Goal: Task Accomplishment & Management: Manage account settings

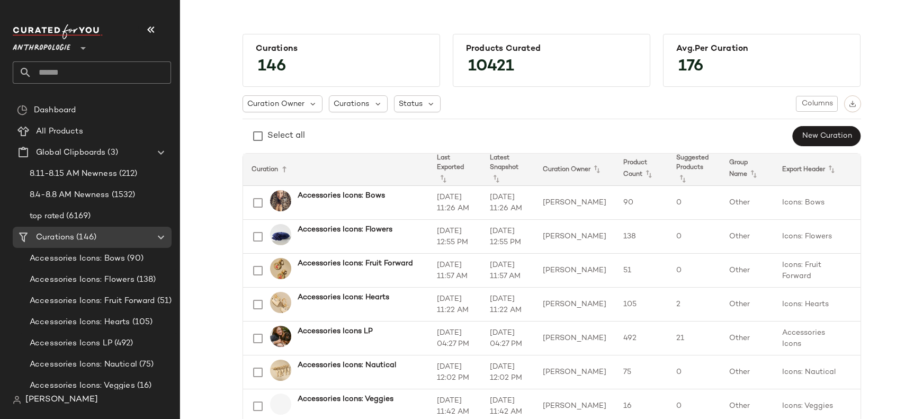
click at [47, 56] on div "Anthropologie **" at bounding box center [92, 53] width 158 height 59
click at [43, 50] on span "Anthropologie" at bounding box center [42, 45] width 58 height 19
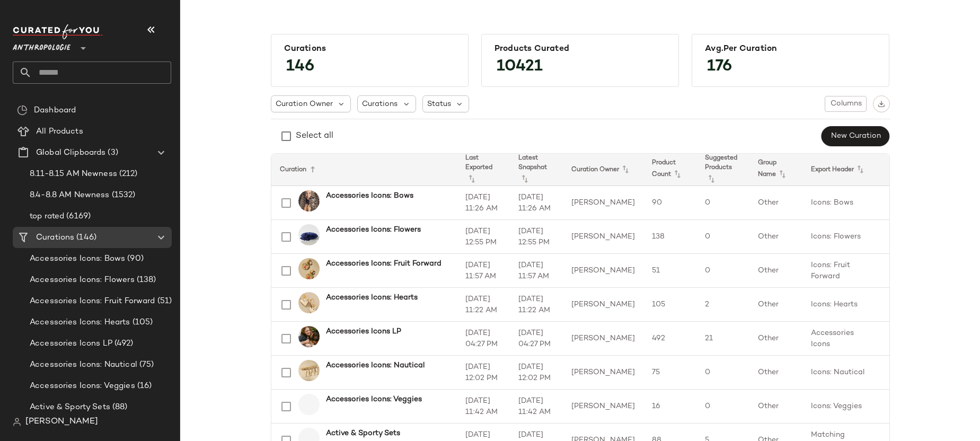
click at [72, 46] on div "Anthropologie **" at bounding box center [44, 42] width 62 height 26
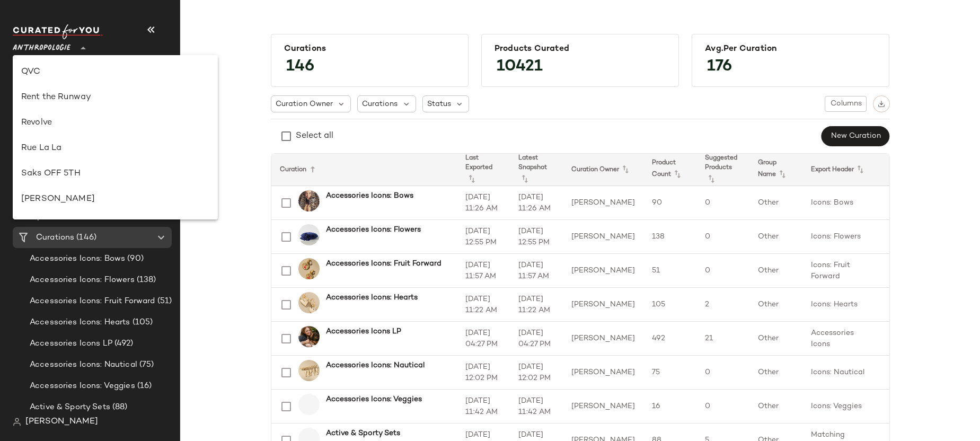
scroll to position [465, 0]
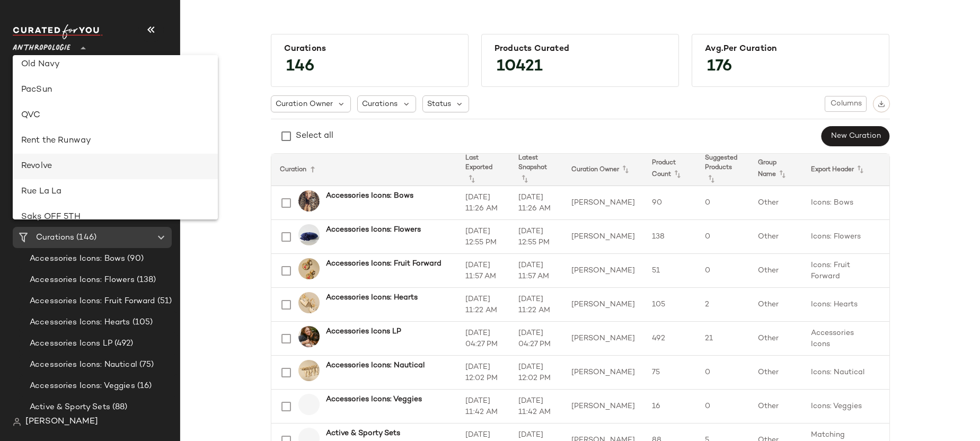
click at [73, 164] on div "Revolve" at bounding box center [115, 166] width 188 height 13
type input "**"
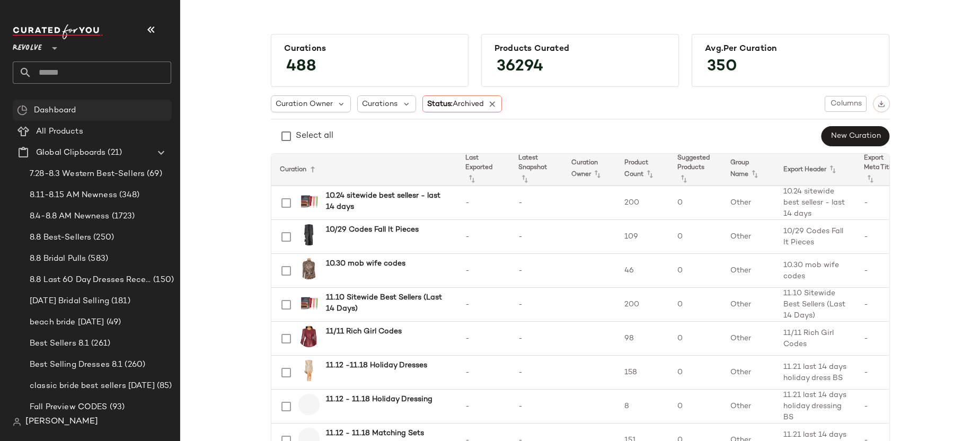
click at [45, 110] on span "Dashboard" at bounding box center [55, 110] width 42 height 12
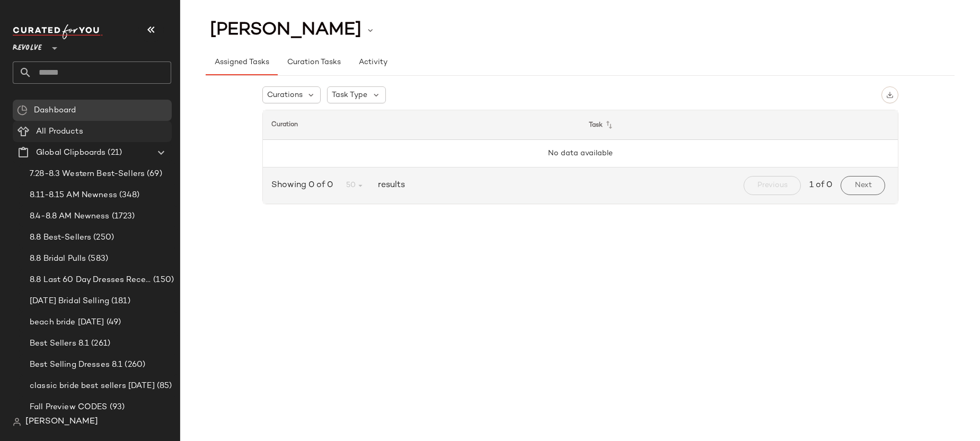
click at [122, 135] on div "All Products" at bounding box center [100, 132] width 135 height 12
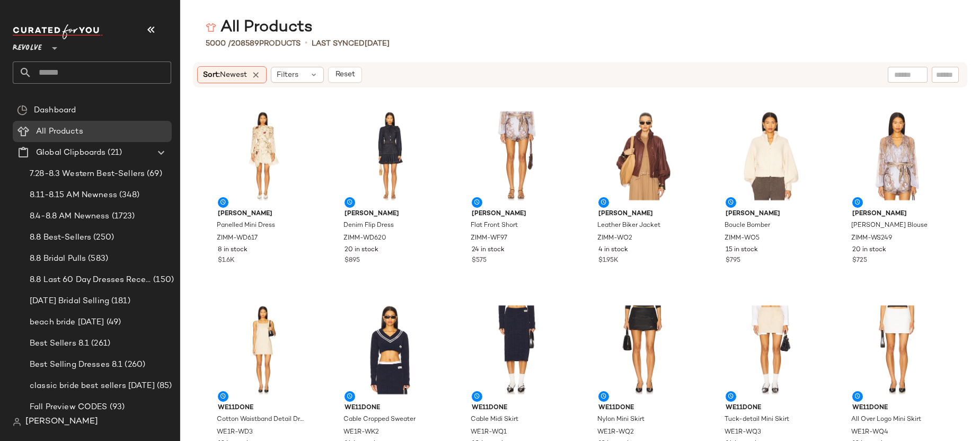
click at [384, 48] on p "Last synced [DATE]" at bounding box center [351, 43] width 78 height 11
click at [255, 166] on div "View" at bounding box center [262, 155] width 107 height 99
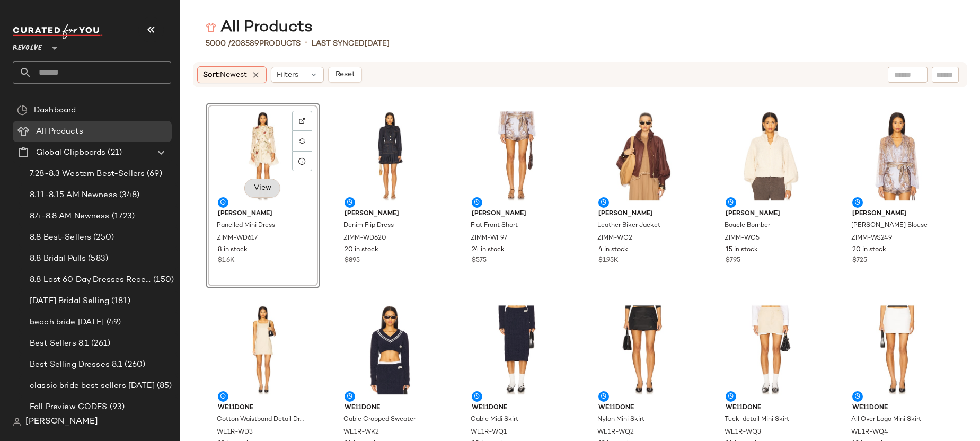
click at [265, 192] on span "View" at bounding box center [262, 188] width 18 height 8
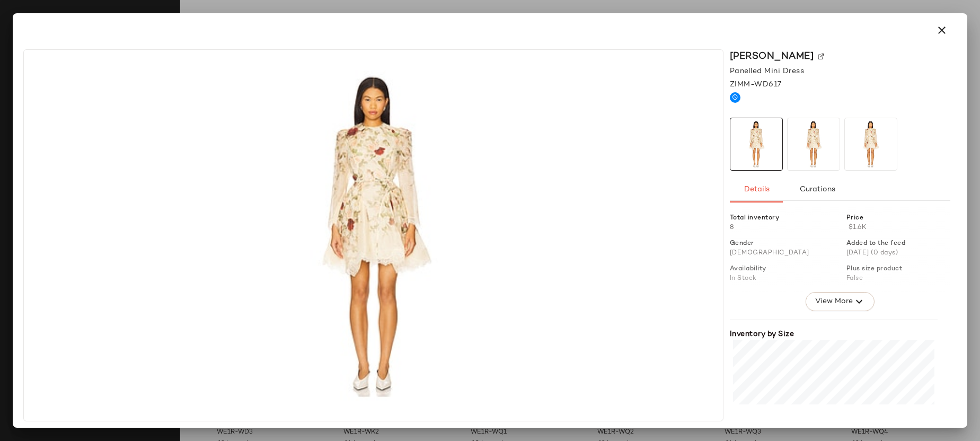
click at [824, 150] on img at bounding box center [813, 144] width 52 height 52
click at [861, 146] on img at bounding box center [870, 144] width 52 height 52
click at [838, 299] on span "View More" at bounding box center [833, 301] width 38 height 13
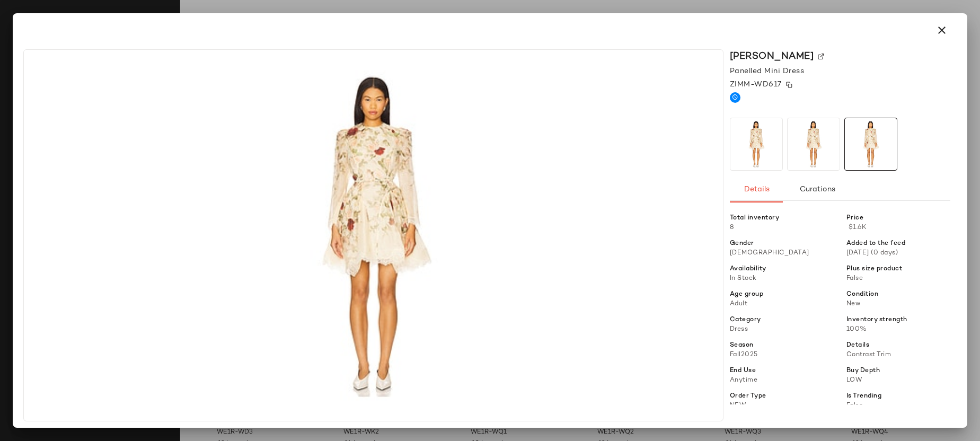
click at [789, 84] on img at bounding box center [789, 85] width 6 height 6
click at [817, 54] on img at bounding box center [820, 57] width 6 height 6
click at [923, 30] on icon "button" at bounding box center [941, 30] width 13 height 13
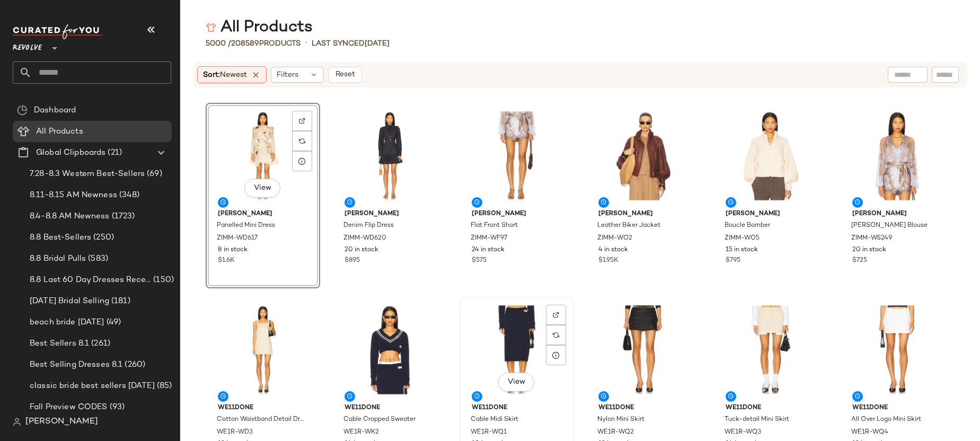
click at [570, 301] on div "View WE11DONE Cable Midi Skirt WE1R-WQ1 10 in stock $325" at bounding box center [516, 389] width 112 height 183
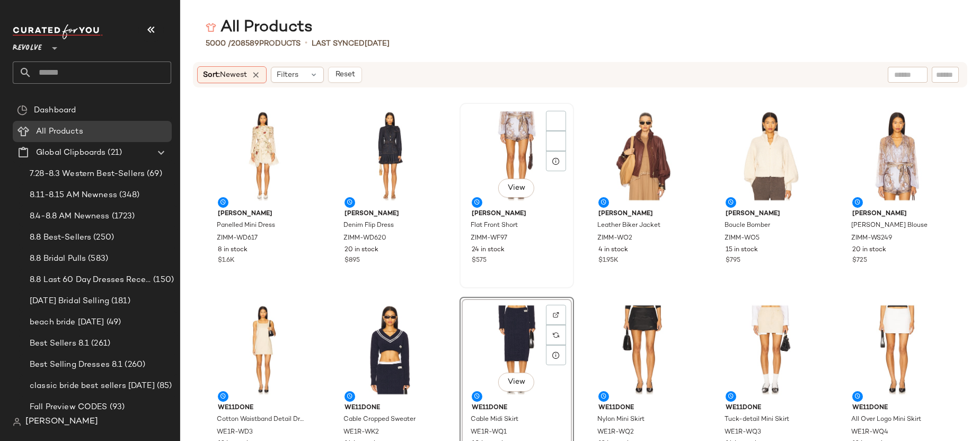
click at [553, 284] on div "View [PERSON_NAME] Flat Front Short ZIMM-WF97 24 in stock $575" at bounding box center [516, 195] width 112 height 183
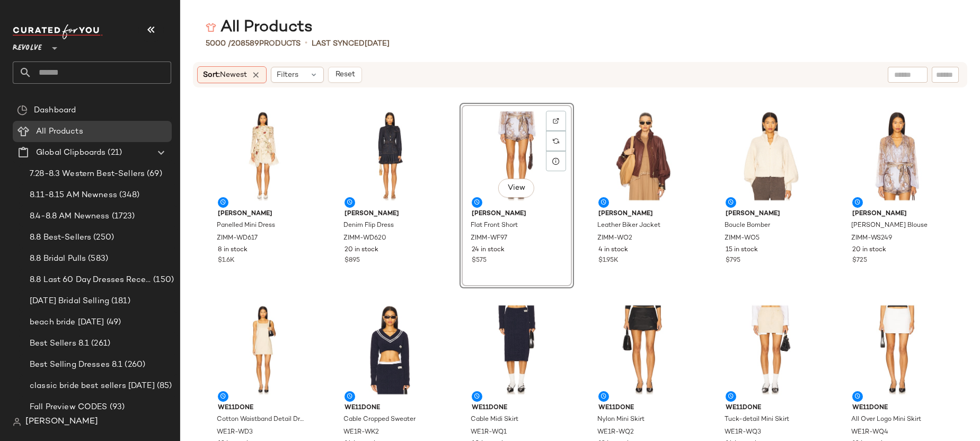
click at [923, 150] on div "[PERSON_NAME] Panelled Mini Dress ZIMM-WD617 8 in stock $1.6[PERSON_NAME] Denim…" at bounding box center [579, 271] width 799 height 340
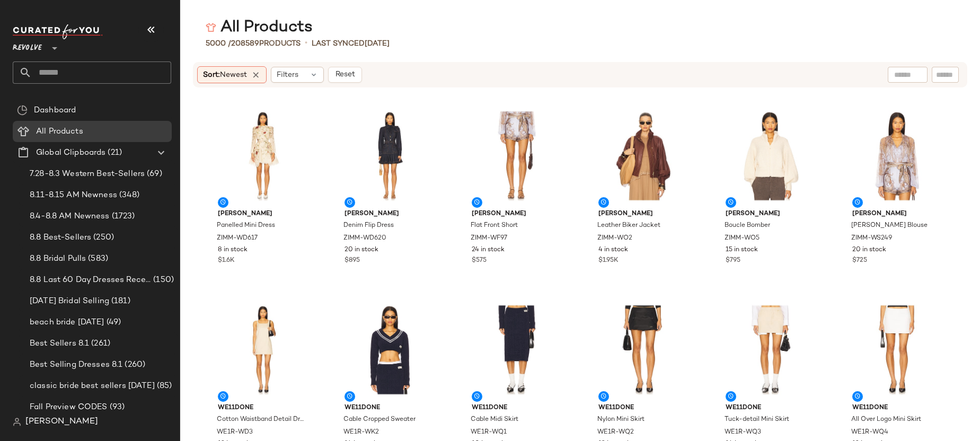
click at [910, 75] on div at bounding box center [907, 75] width 40 height 16
click at [923, 75] on input "text" at bounding box center [945, 74] width 19 height 11
click at [846, 77] on input "text" at bounding box center [861, 74] width 92 height 11
type input "***"
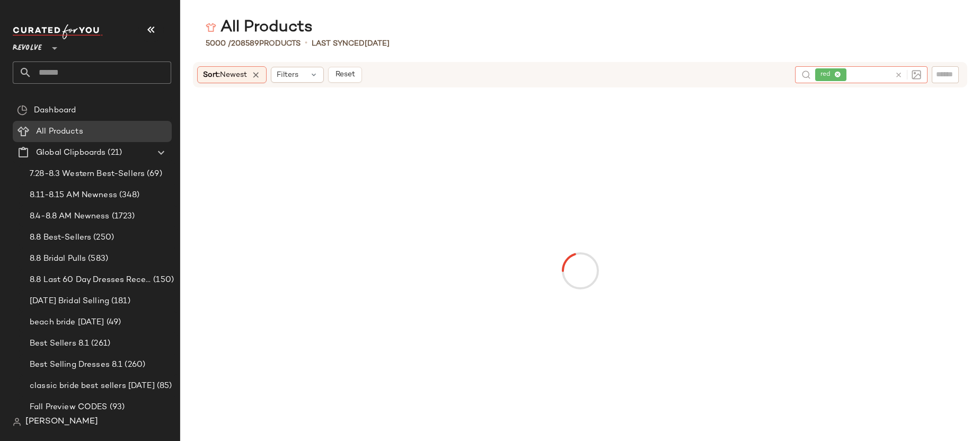
click at [837, 73] on icon at bounding box center [837, 75] width 7 height 7
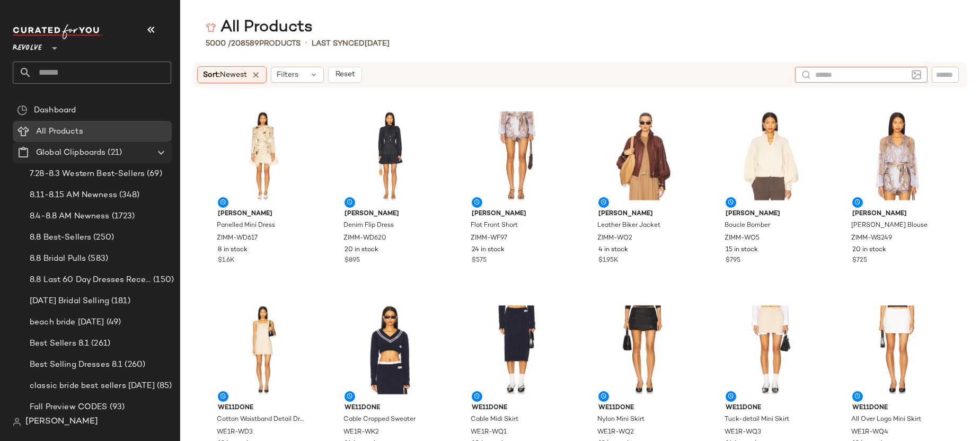
click at [123, 155] on div "Global Clipboards (21)" at bounding box center [93, 153] width 120 height 12
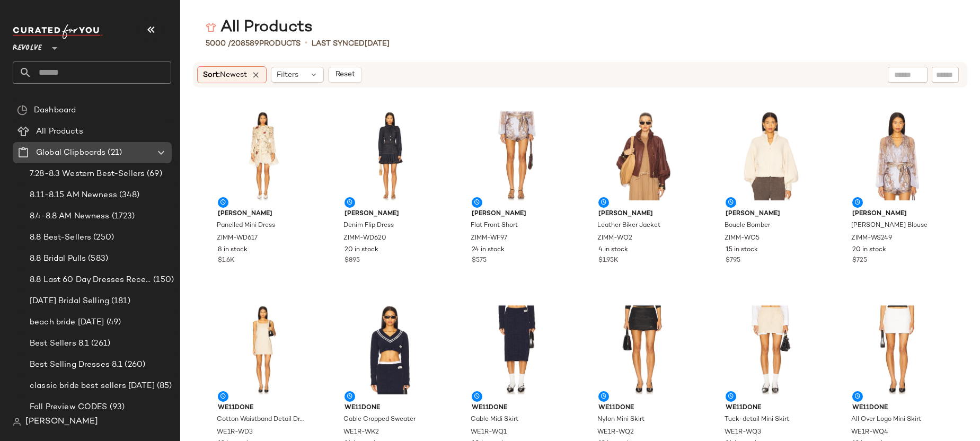
click at [102, 157] on span "Global Clipboards" at bounding box center [70, 153] width 69 height 12
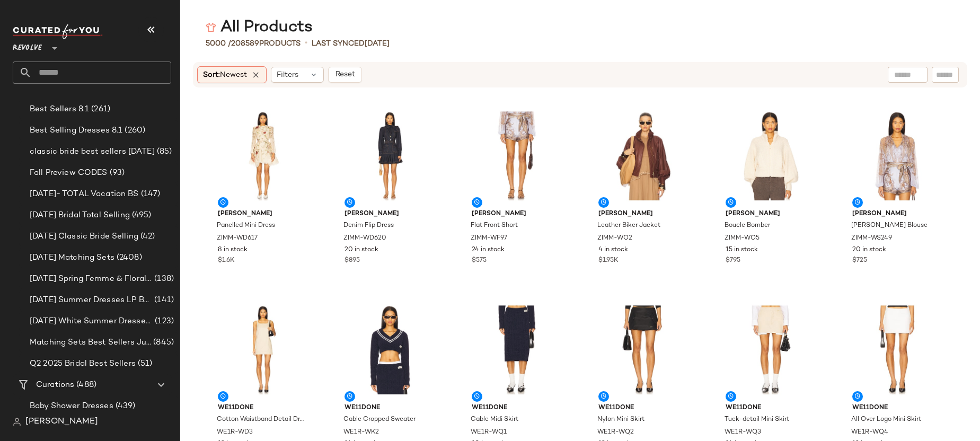
scroll to position [233, 0]
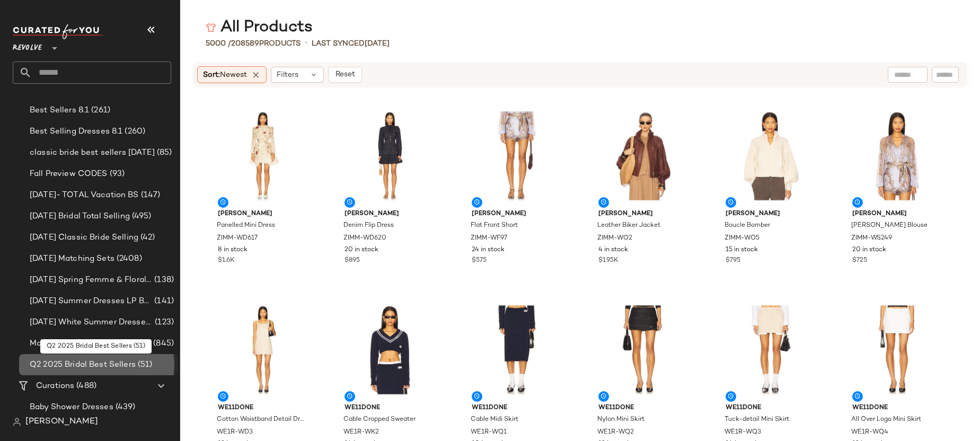
click at [60, 365] on span "Q2 2025 Bridal Best Sellers" at bounding box center [83, 365] width 106 height 12
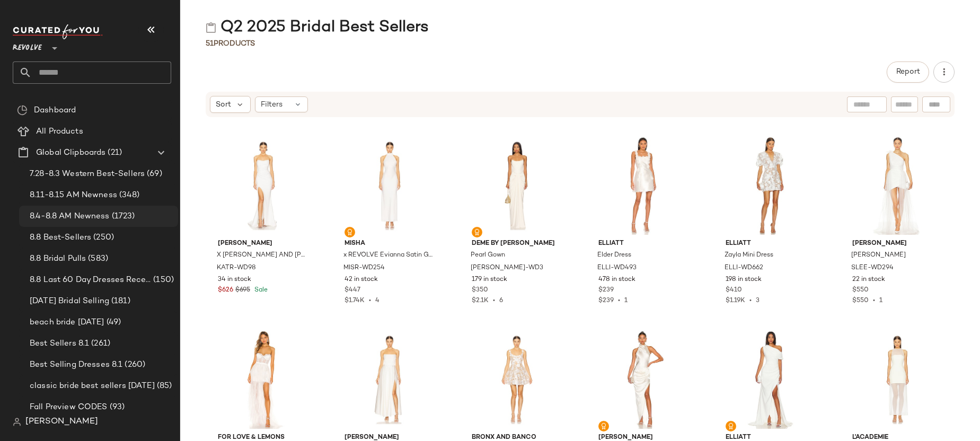
click at [96, 219] on span "8.4-8.8 AM Newness" at bounding box center [70, 216] width 80 height 12
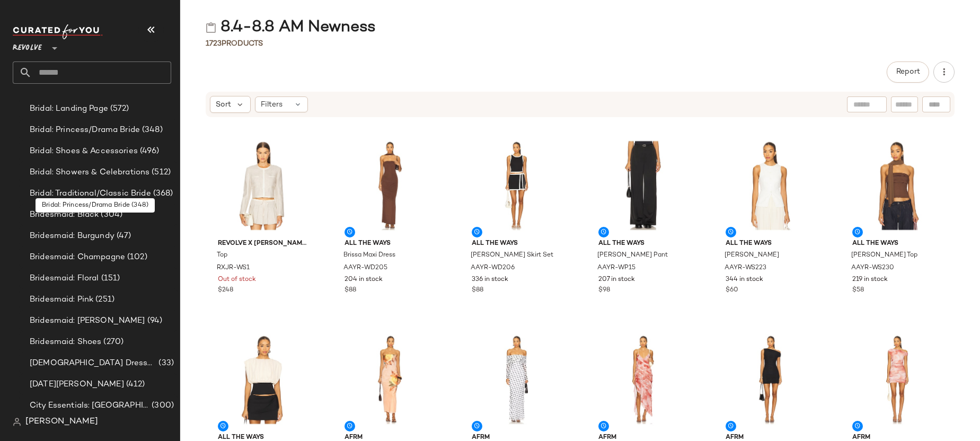
scroll to position [1277, 0]
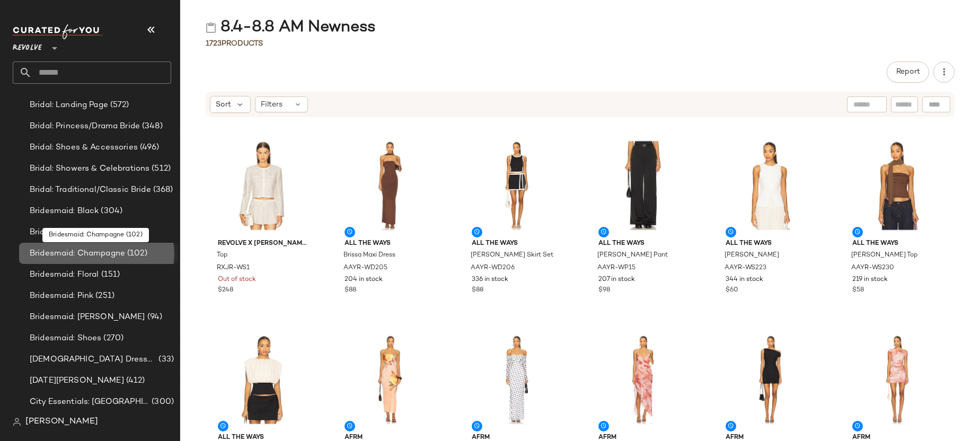
click at [94, 255] on span "Bridesmaid: Champagne" at bounding box center [77, 253] width 95 height 12
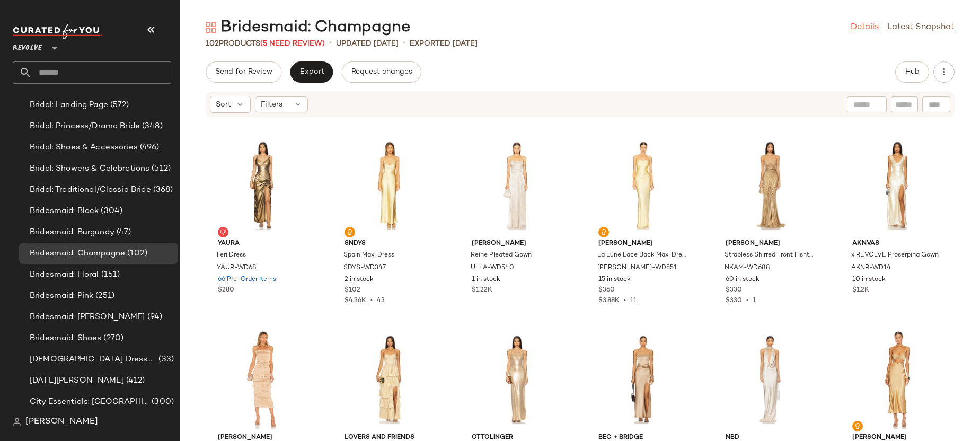
click at [866, 28] on link "Details" at bounding box center [864, 27] width 28 height 13
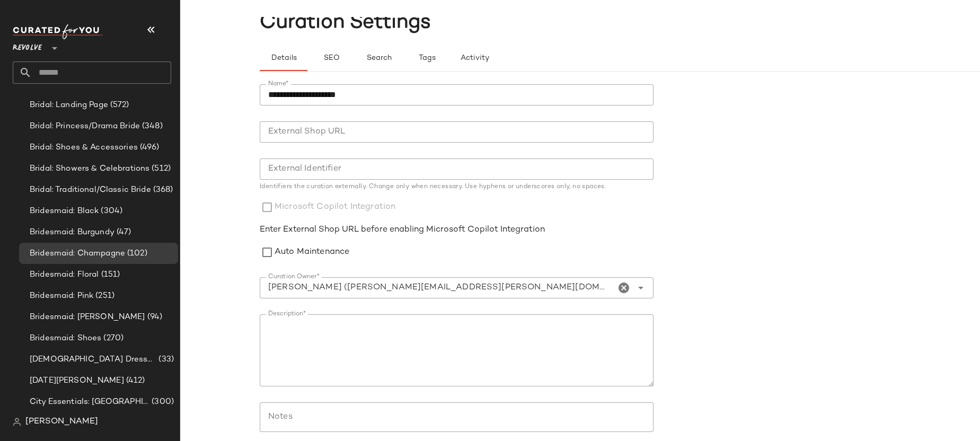
scroll to position [41, 0]
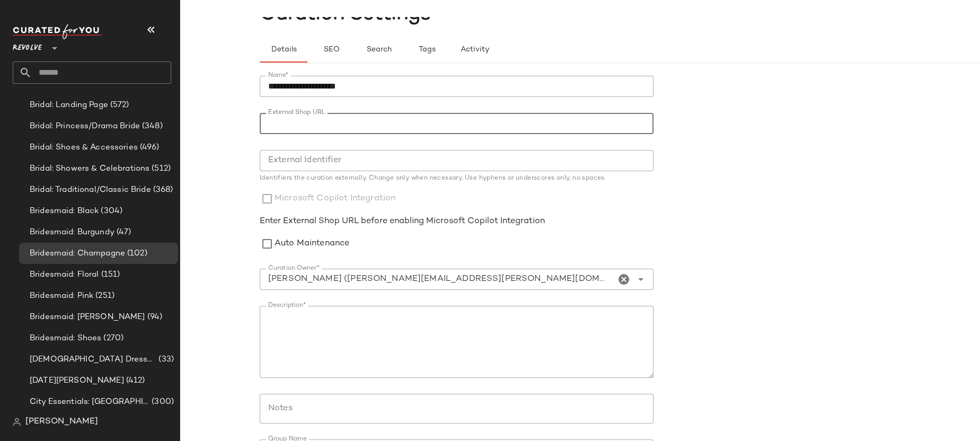
drag, startPoint x: 292, startPoint y: 129, endPoint x: 400, endPoint y: 133, distance: 108.2
click at [400, 133] on input "External Shop URL" at bounding box center [457, 123] width 394 height 21
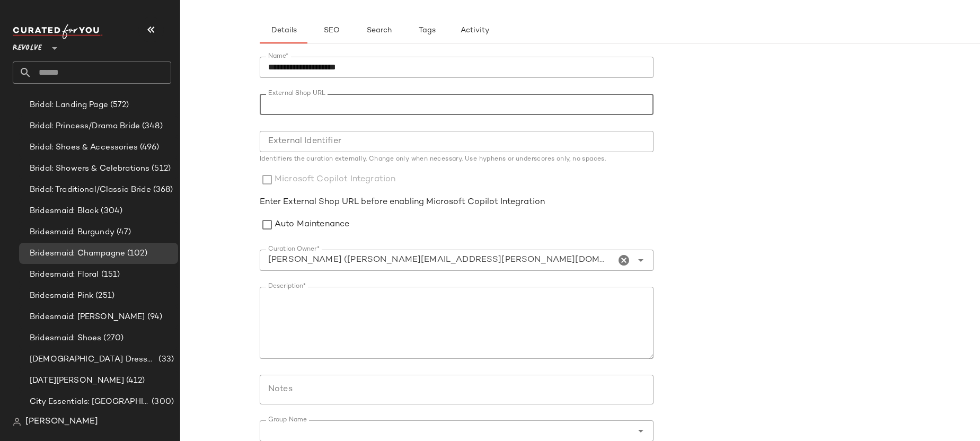
scroll to position [0, 0]
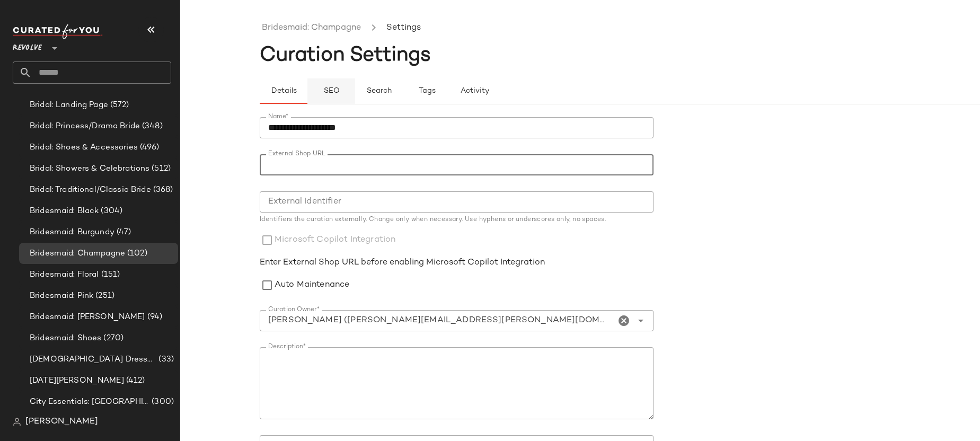
click at [403, 99] on button "SEO" at bounding box center [427, 90] width 48 height 25
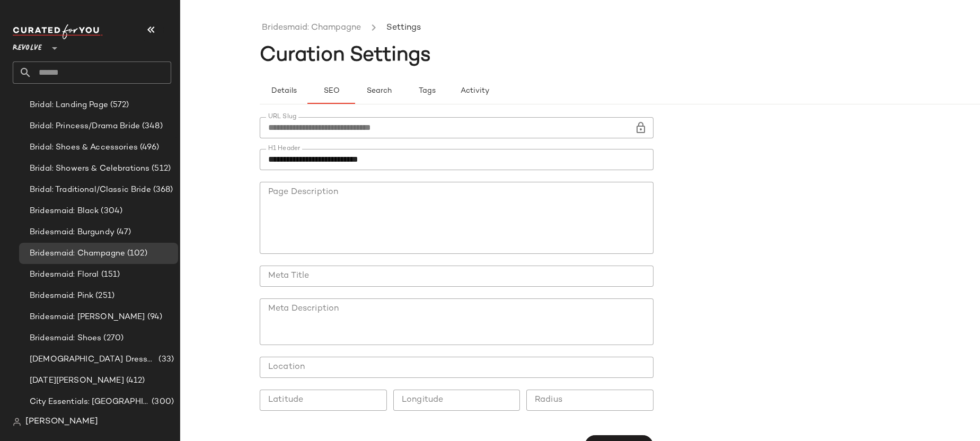
scroll to position [6, 0]
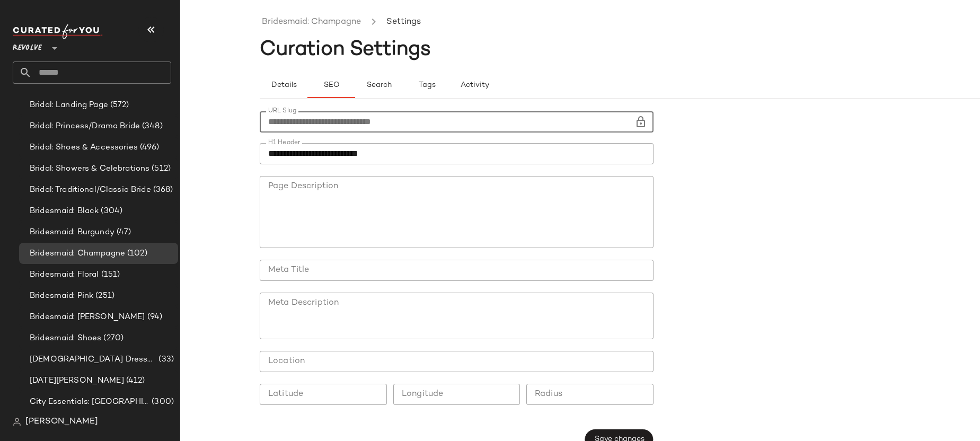
drag, startPoint x: 262, startPoint y: 124, endPoint x: 449, endPoint y: 124, distance: 186.5
click at [449, 124] on input "**********" at bounding box center [447, 121] width 375 height 21
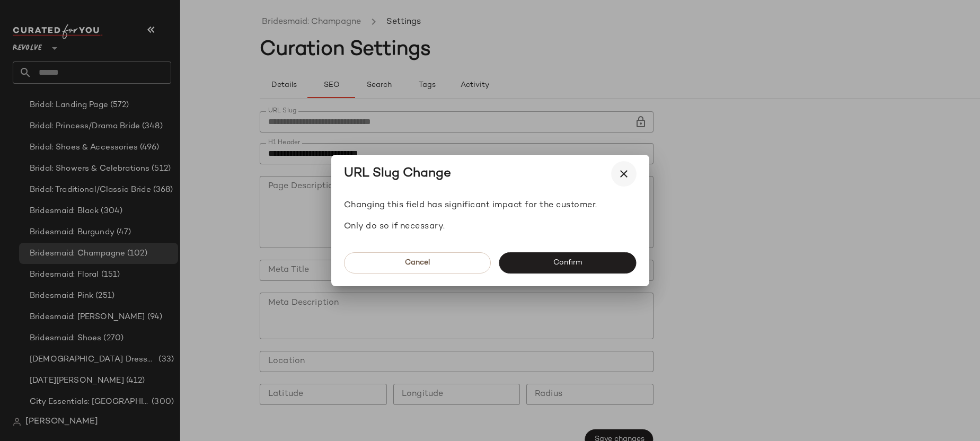
click at [617, 166] on button "button" at bounding box center [623, 173] width 25 height 25
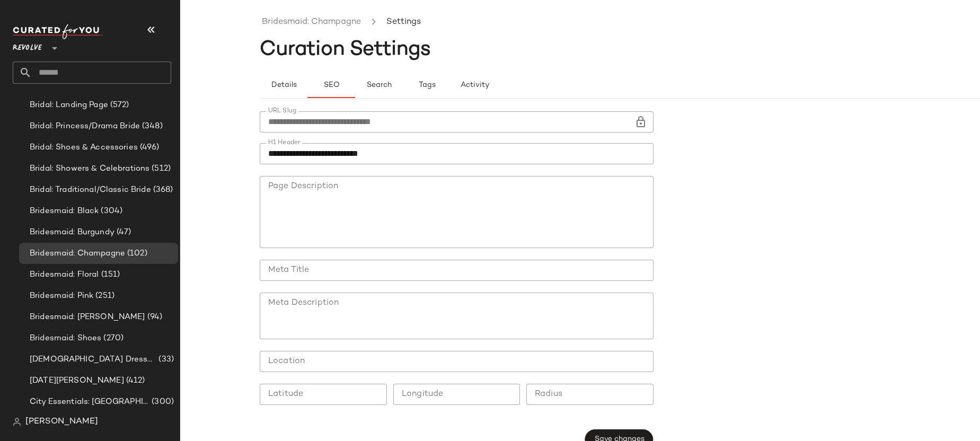
click at [50, 46] on icon at bounding box center [54, 48] width 13 height 13
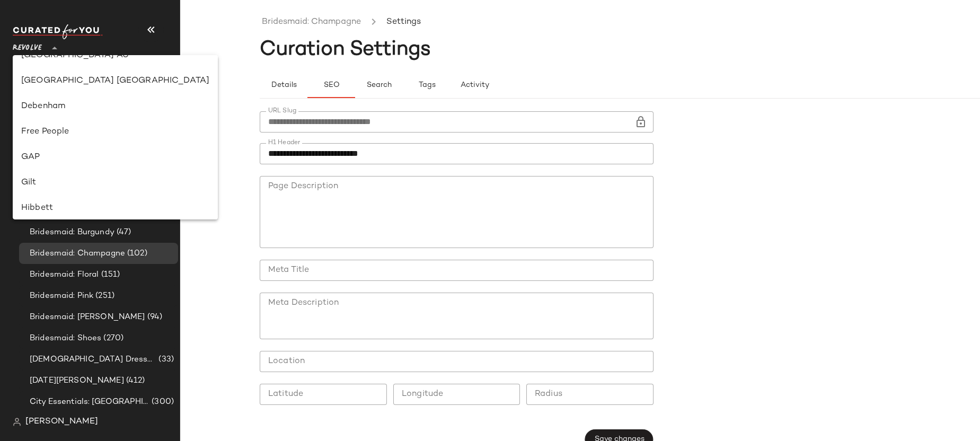
scroll to position [0, 0]
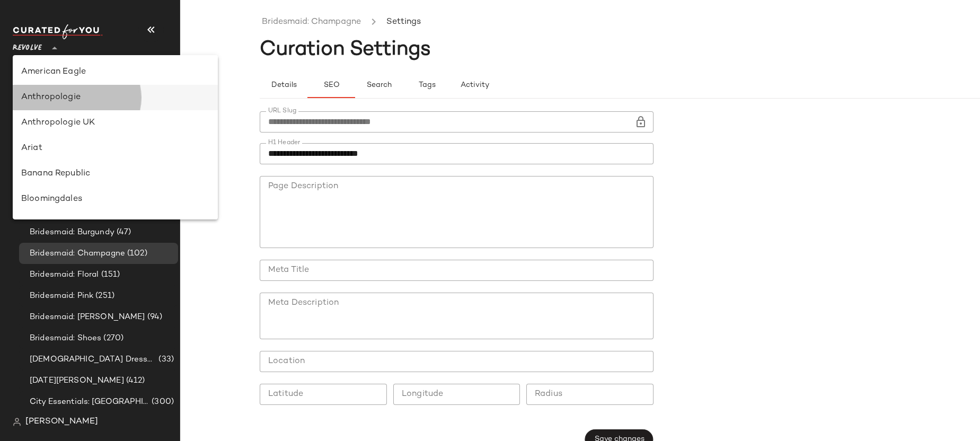
click at [68, 93] on div "Anthropologie" at bounding box center [115, 97] width 188 height 13
type input "**"
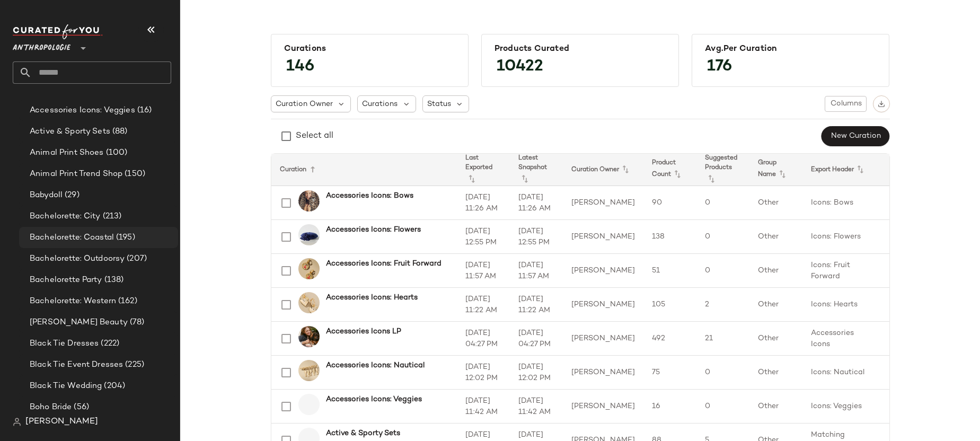
scroll to position [284, 0]
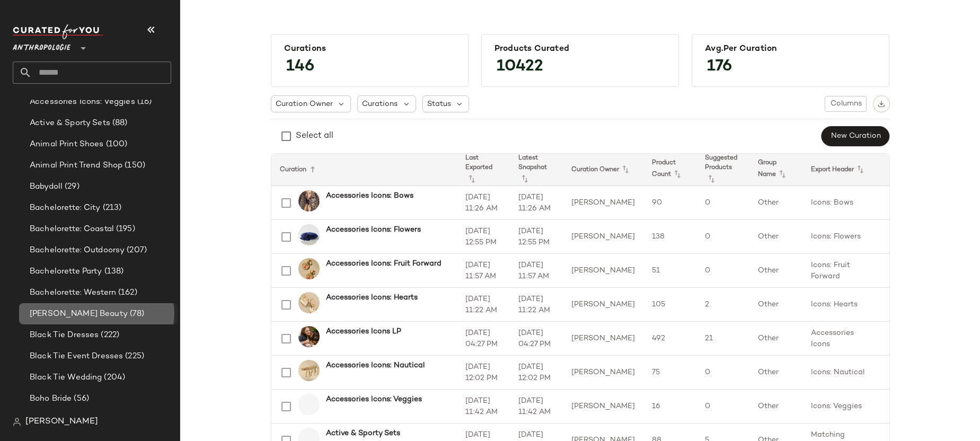
click at [101, 313] on div "[PERSON_NAME] Beauty (78)" at bounding box center [99, 314] width 147 height 12
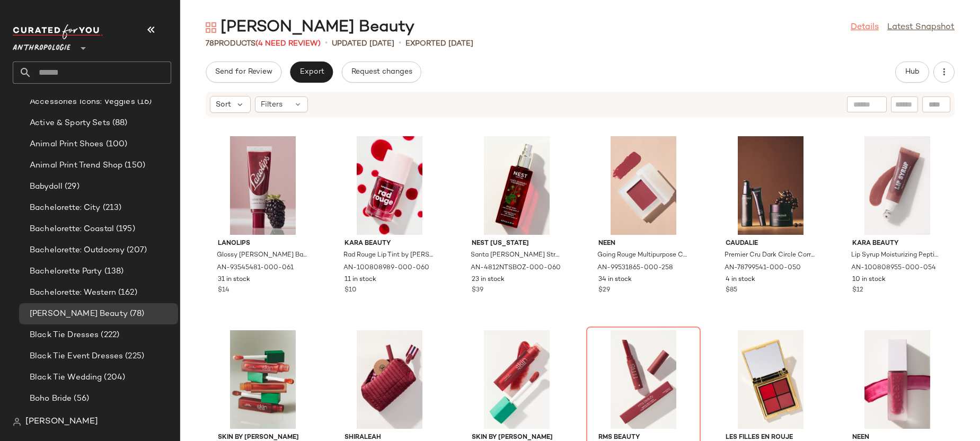
click at [865, 23] on link "Details" at bounding box center [864, 27] width 28 height 13
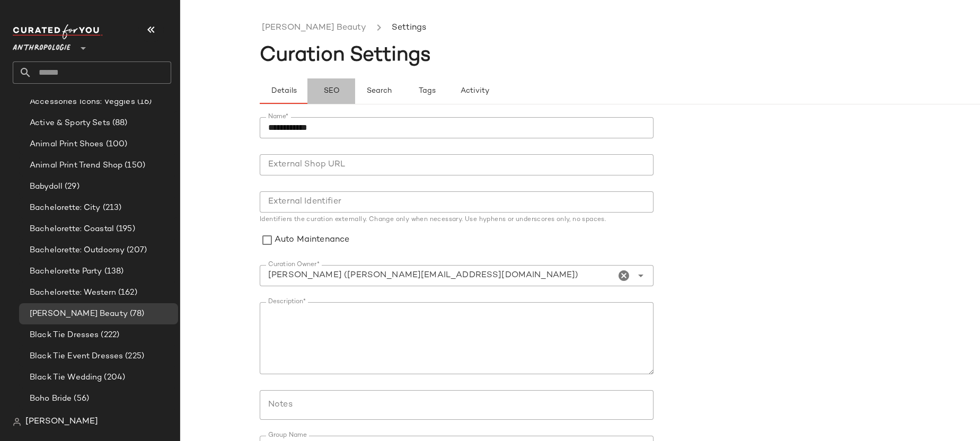
click at [403, 83] on button "SEO" at bounding box center [427, 90] width 48 height 25
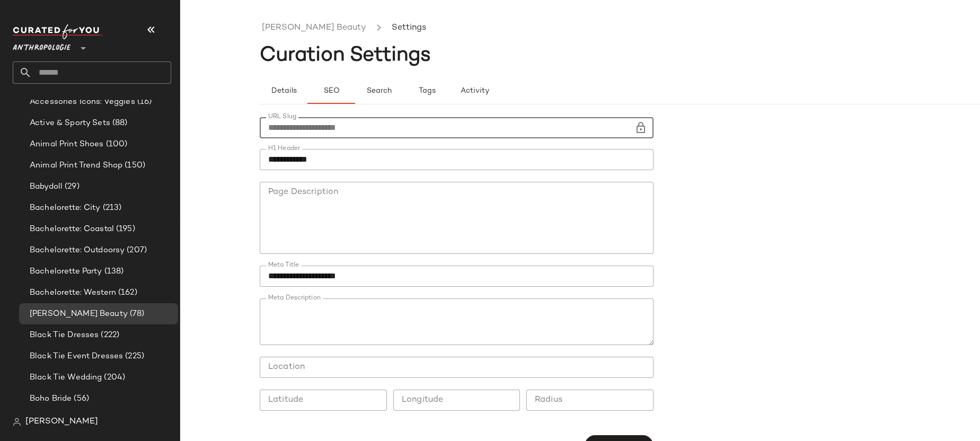
drag, startPoint x: 323, startPoint y: 128, endPoint x: 397, endPoint y: 131, distance: 73.7
click at [397, 131] on input "**********" at bounding box center [447, 127] width 375 height 21
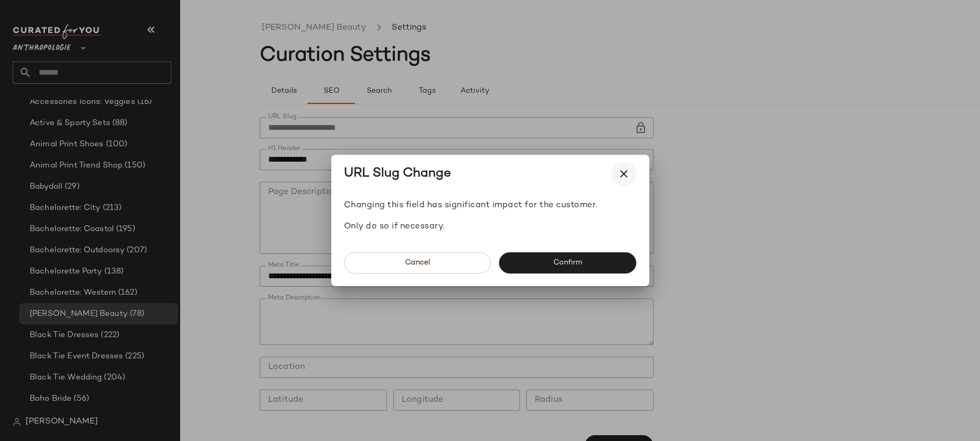
click at [628, 176] on icon "button" at bounding box center [623, 173] width 13 height 13
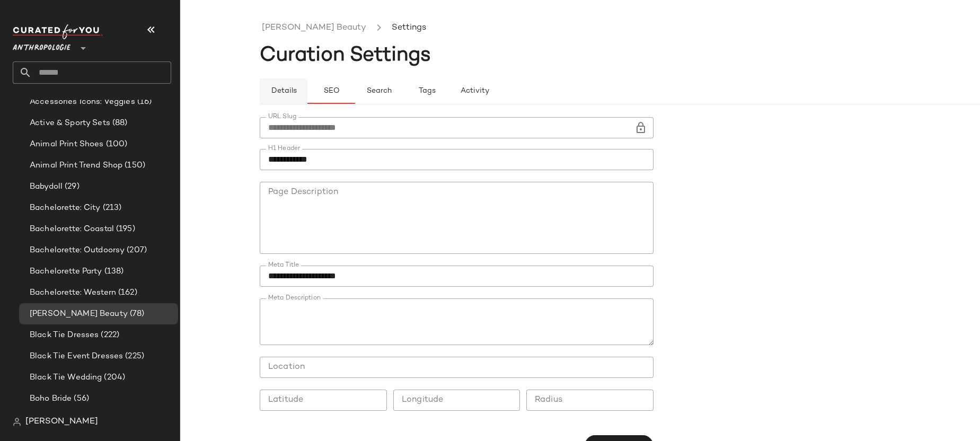
click at [355, 96] on button "Details" at bounding box center [379, 90] width 48 height 25
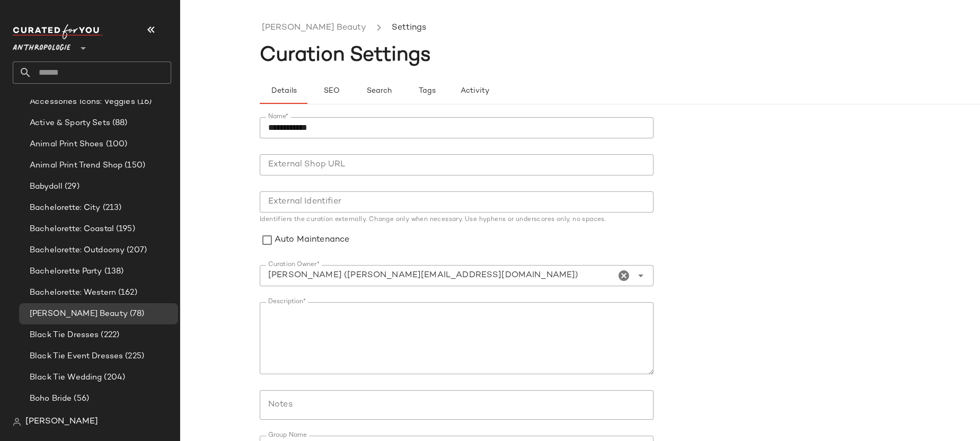
scroll to position [42, 0]
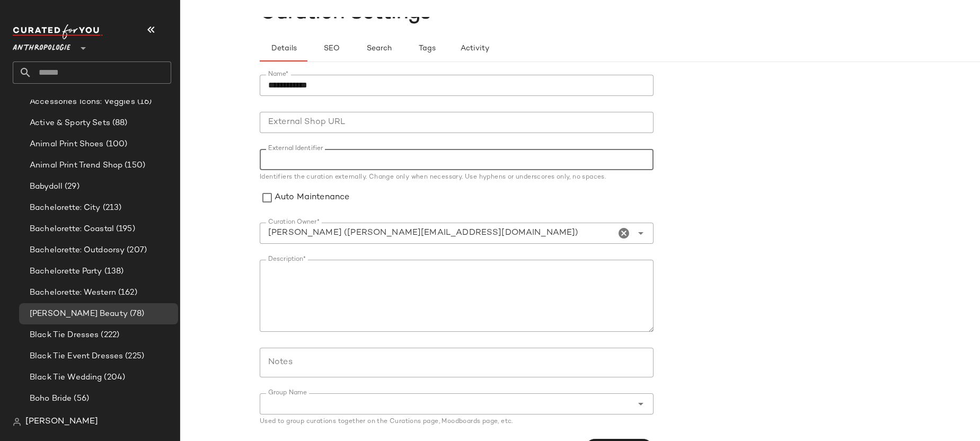
drag, startPoint x: 268, startPoint y: 164, endPoint x: 354, endPoint y: 165, distance: 86.4
click at [354, 165] on input "External Identifier" at bounding box center [457, 159] width 394 height 21
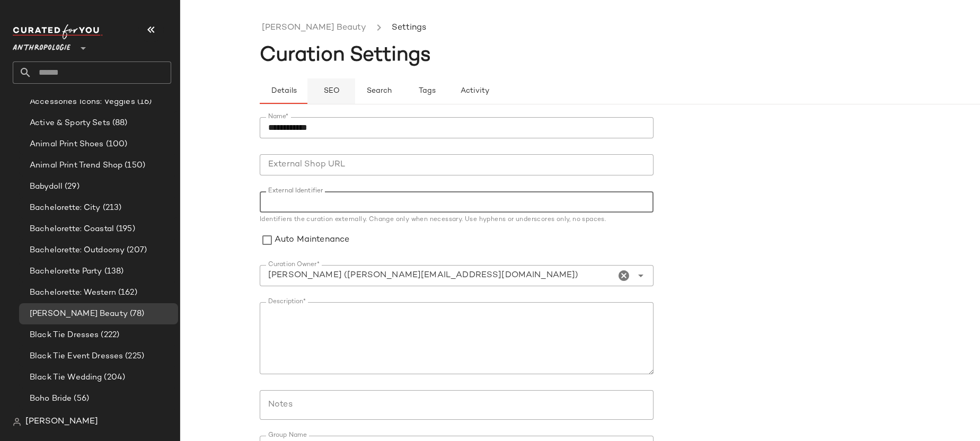
click at [332, 93] on span "SEO" at bounding box center [331, 91] width 16 height 8
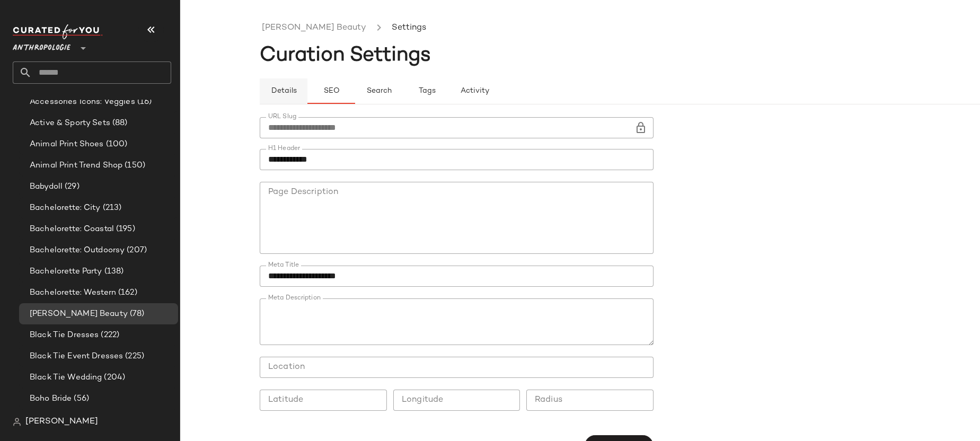
click at [284, 95] on span "Details" at bounding box center [283, 91] width 26 height 8
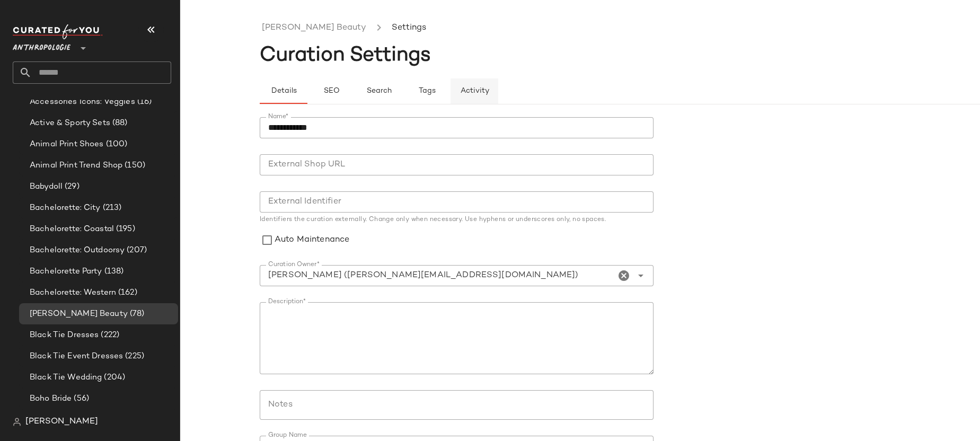
click at [462, 95] on span "Activity" at bounding box center [473, 91] width 29 height 8
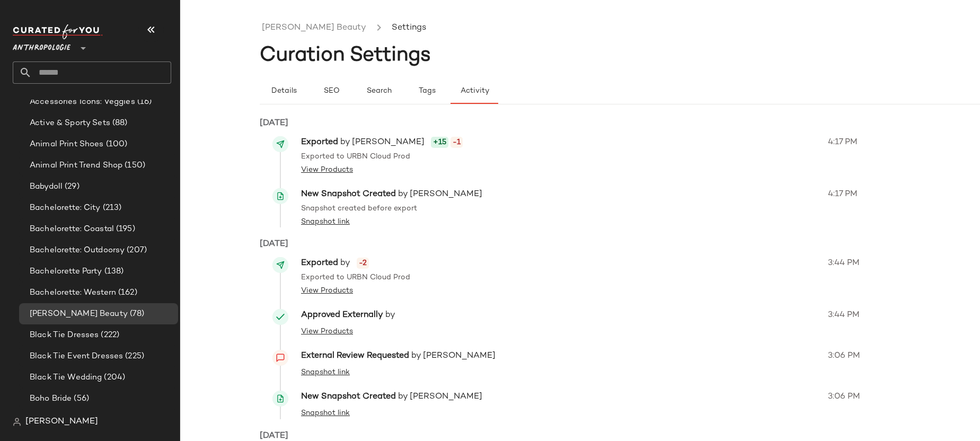
scroll to position [2, 0]
click at [429, 92] on span "Tags" at bounding box center [425, 89] width 17 height 8
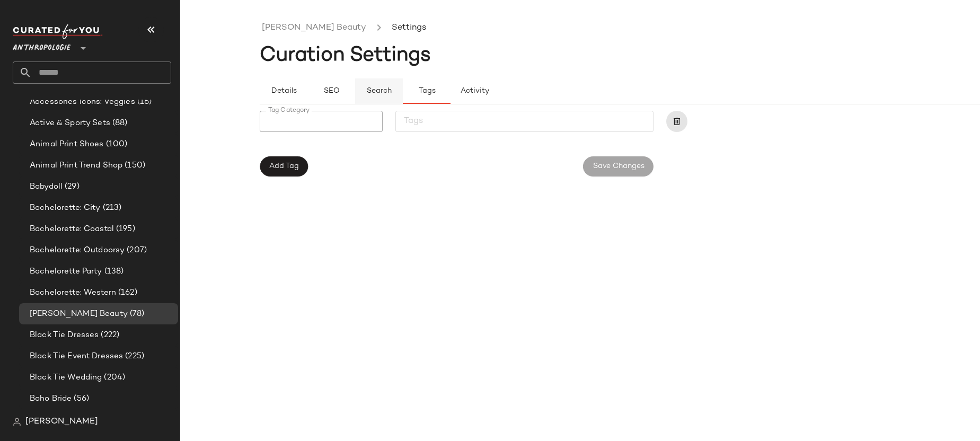
click at [450, 97] on button "Search" at bounding box center [474, 90] width 48 height 25
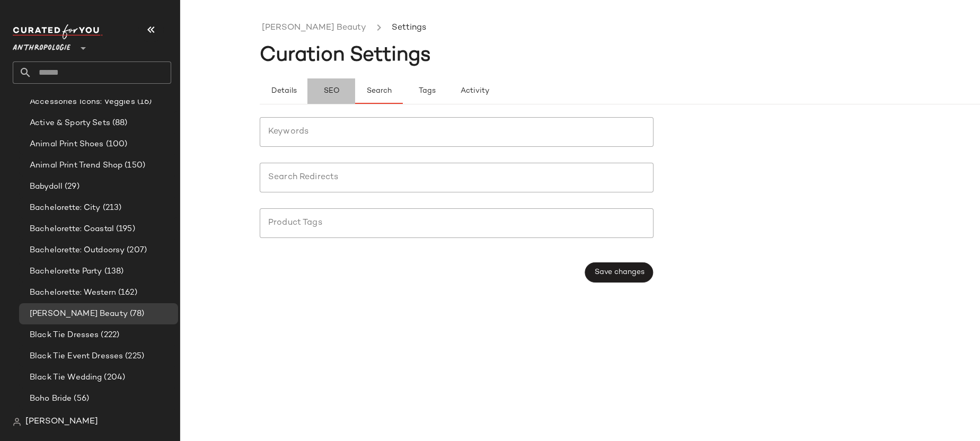
click at [403, 94] on button "SEO" at bounding box center [427, 90] width 48 height 25
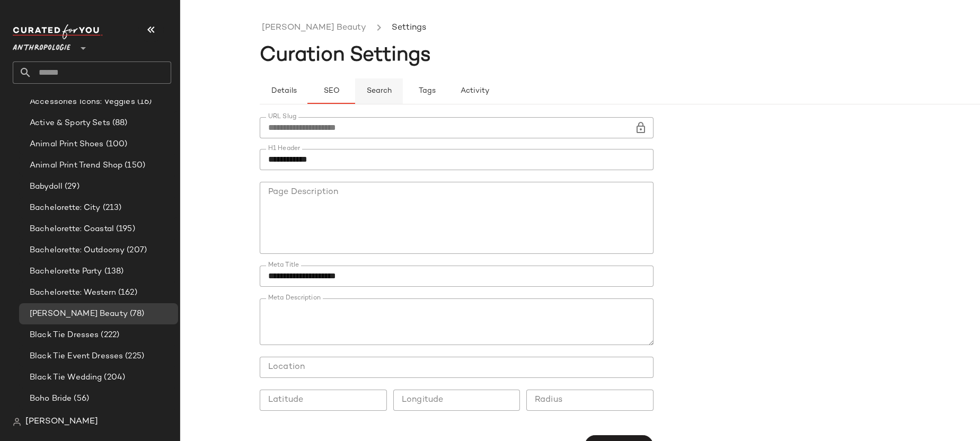
click at [367, 93] on span "Search" at bounding box center [378, 91] width 25 height 8
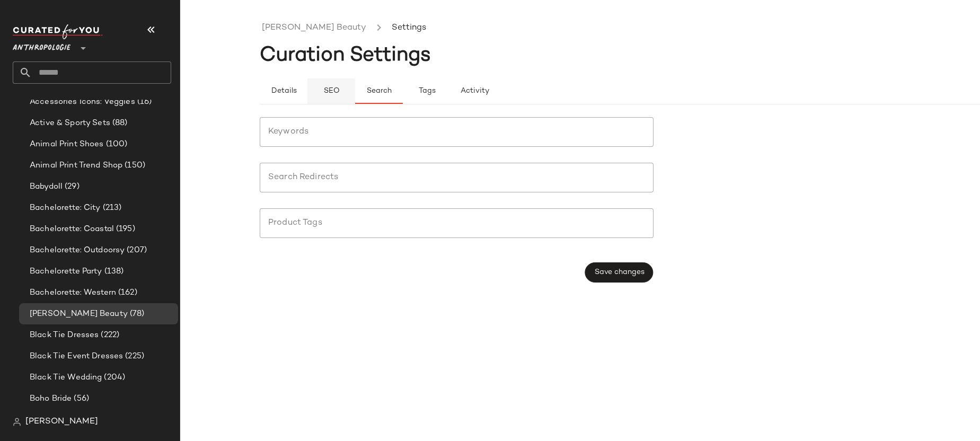
click at [330, 95] on span "SEO" at bounding box center [331, 91] width 16 height 8
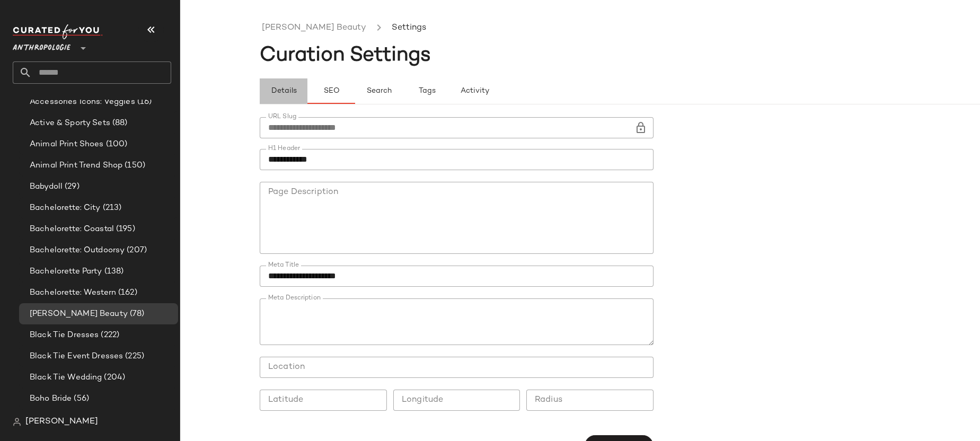
click at [355, 96] on button "Details" at bounding box center [379, 90] width 48 height 25
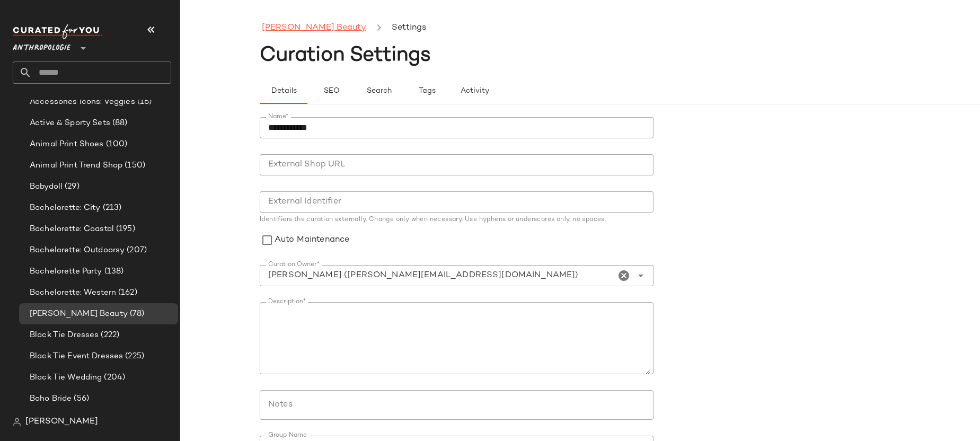
click at [300, 29] on link "[PERSON_NAME] Beauty" at bounding box center [314, 28] width 104 height 14
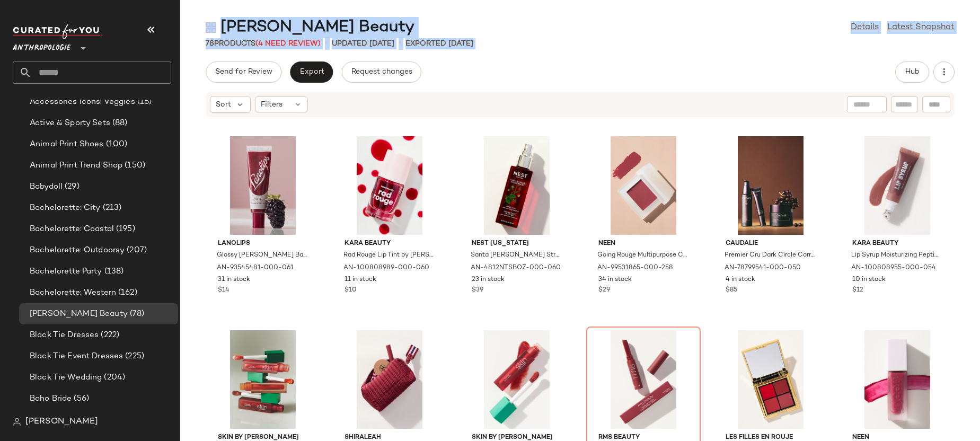
drag, startPoint x: 203, startPoint y: 17, endPoint x: 489, endPoint y: 57, distance: 288.8
click at [489, 57] on div "[PERSON_NAME] Beauty Details Latest Snapshot 78 Products (4 Need Review) • upda…" at bounding box center [579, 229] width 799 height 424
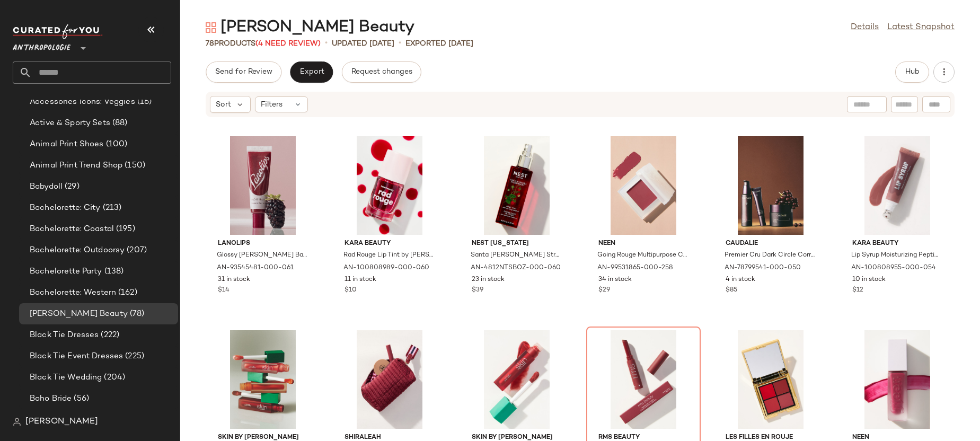
click at [475, 58] on div "[PERSON_NAME] Beauty Details Latest Snapshot 78 Products (4 Need Review) • upda…" at bounding box center [579, 229] width 799 height 424
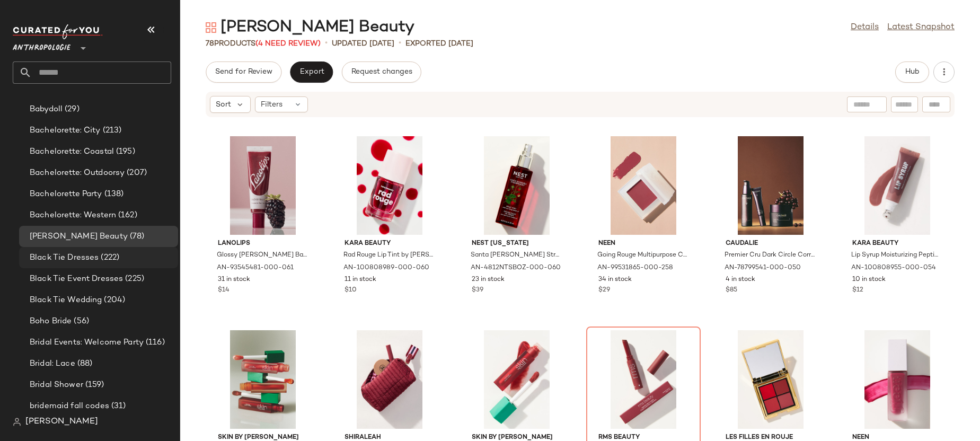
scroll to position [362, 0]
click at [923, 30] on link "Latest Snapshot" at bounding box center [920, 27] width 67 height 13
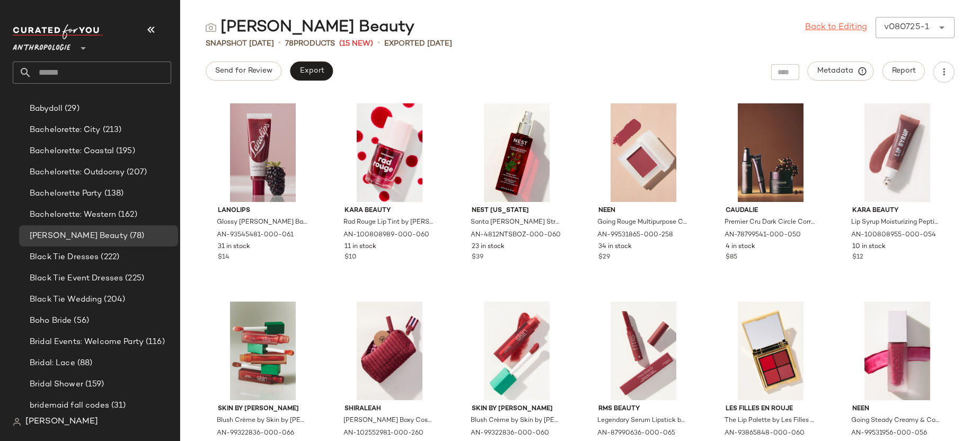
click at [834, 24] on link "Back to Editing" at bounding box center [836, 27] width 62 height 13
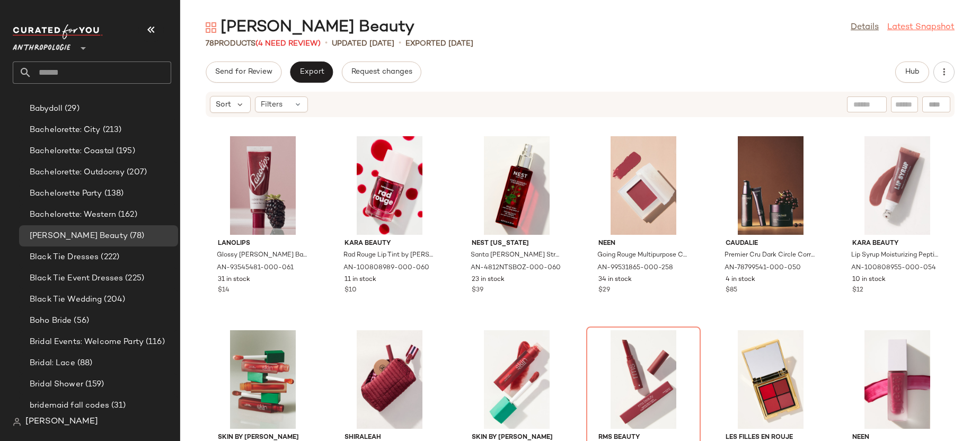
click at [899, 26] on link "Latest Snapshot" at bounding box center [920, 27] width 67 height 13
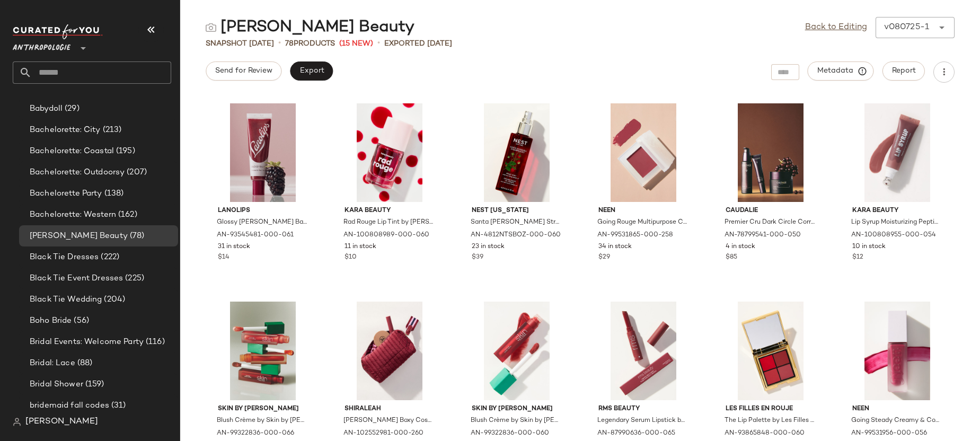
drag, startPoint x: 398, startPoint y: 41, endPoint x: 475, endPoint y: 41, distance: 77.3
click at [475, 41] on div "Snapshot [DATE] • 78 Products (15 New) • Exported [DATE]" at bounding box center [579, 43] width 799 height 11
click at [476, 49] on div "[PERSON_NAME] Beauty Back to Editing v080725-1 ****** Snapshot [DATE] • 78 Prod…" at bounding box center [579, 229] width 799 height 424
click at [899, 29] on div "v080725-1" at bounding box center [906, 27] width 45 height 13
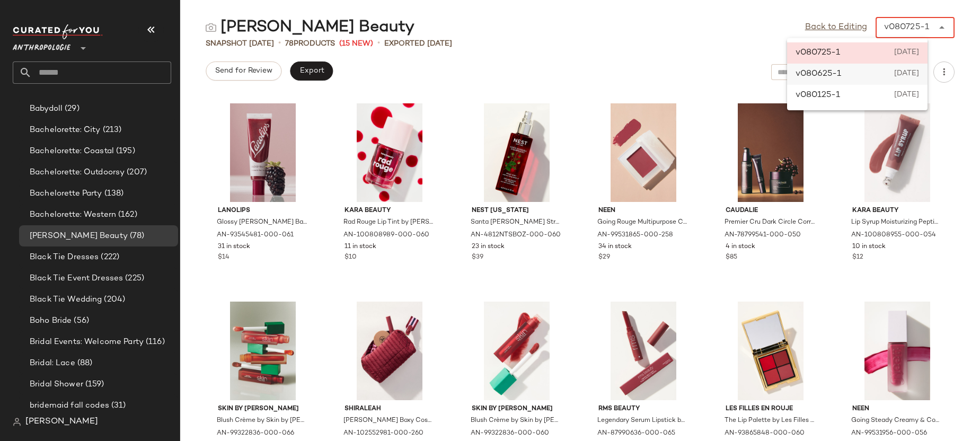
click at [895, 82] on div "v080625-1 [DATE]" at bounding box center [857, 74] width 140 height 21
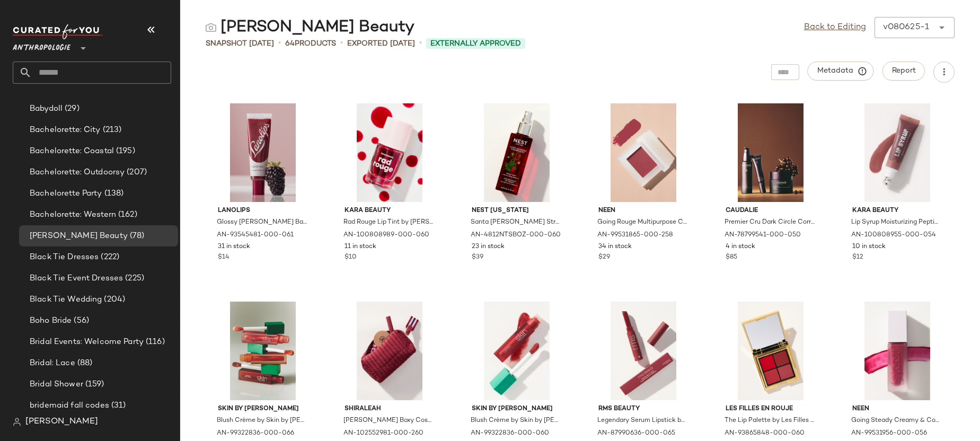
click at [901, 32] on div "v080625-1" at bounding box center [906, 27] width 46 height 13
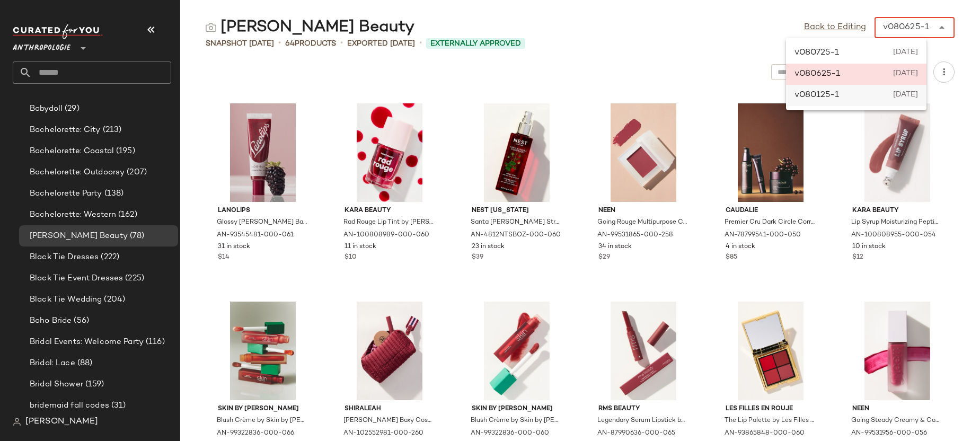
click at [881, 99] on div "v080125-1 [DATE]" at bounding box center [856, 95] width 140 height 21
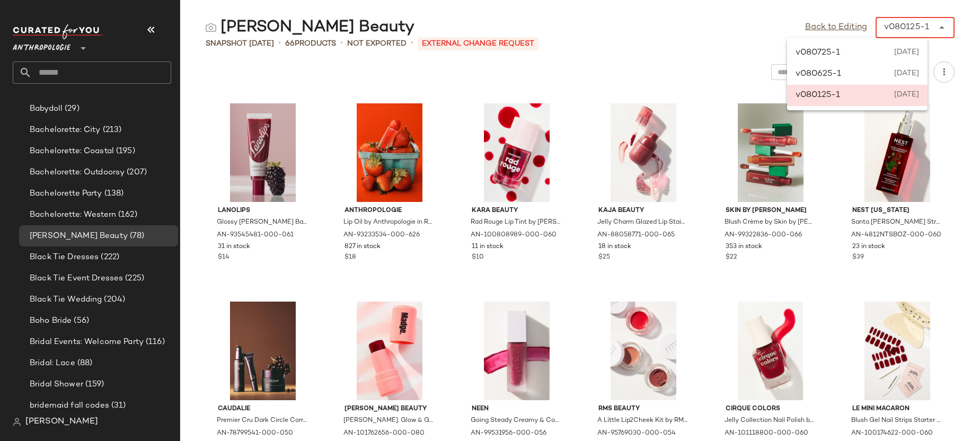
click at [887, 33] on div "v080125-1" at bounding box center [906, 27] width 45 height 13
click at [855, 56] on div "v080725-1 [DATE]" at bounding box center [857, 52] width 140 height 21
type input "******"
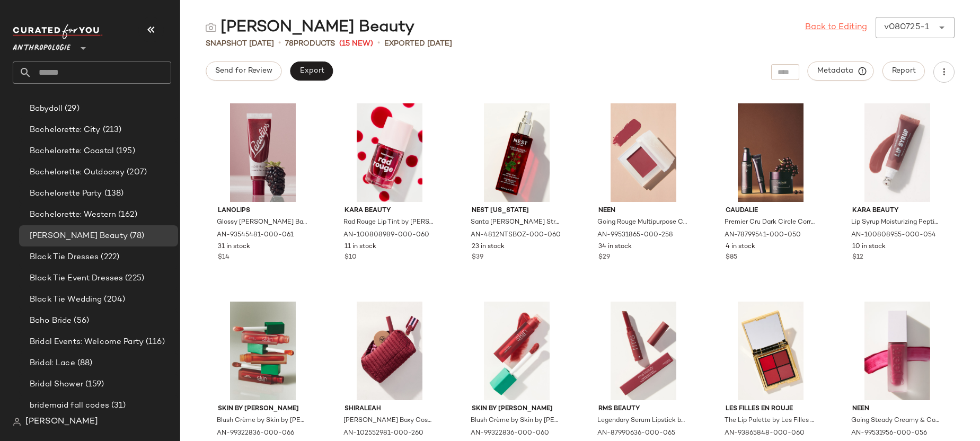
click at [833, 26] on link "Back to Editing" at bounding box center [836, 27] width 62 height 13
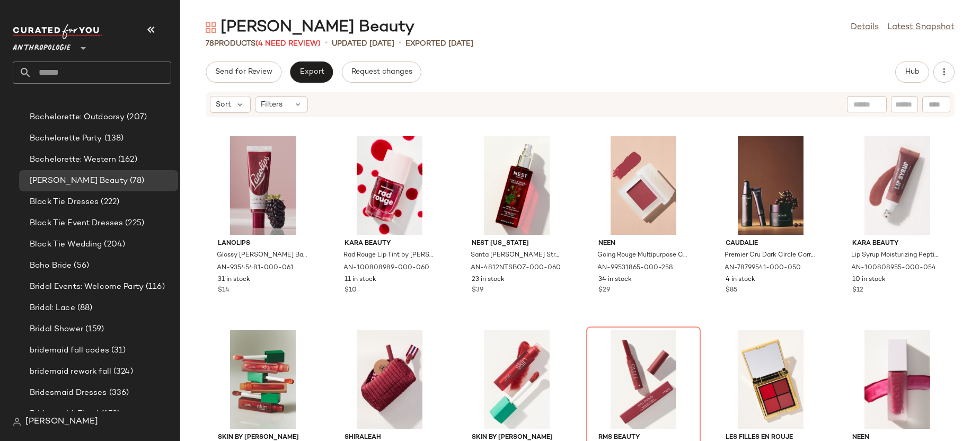
scroll to position [419, 0]
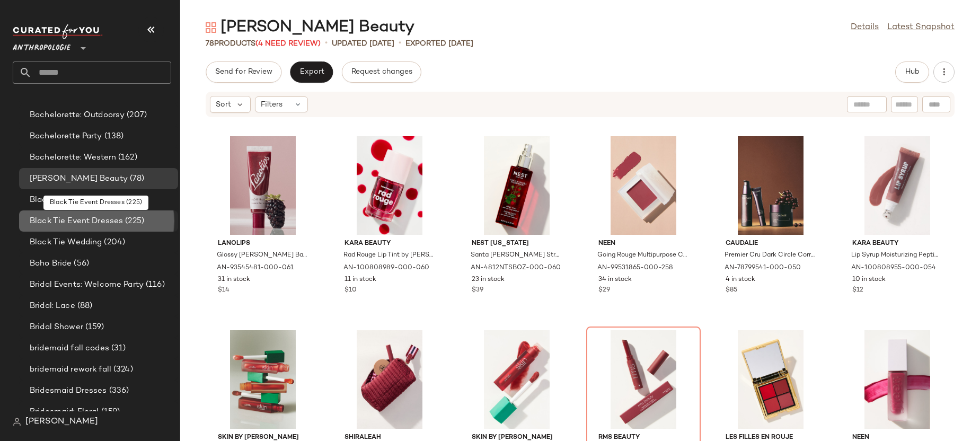
click at [74, 224] on span "Black Tie Event Dresses" at bounding box center [76, 221] width 93 height 12
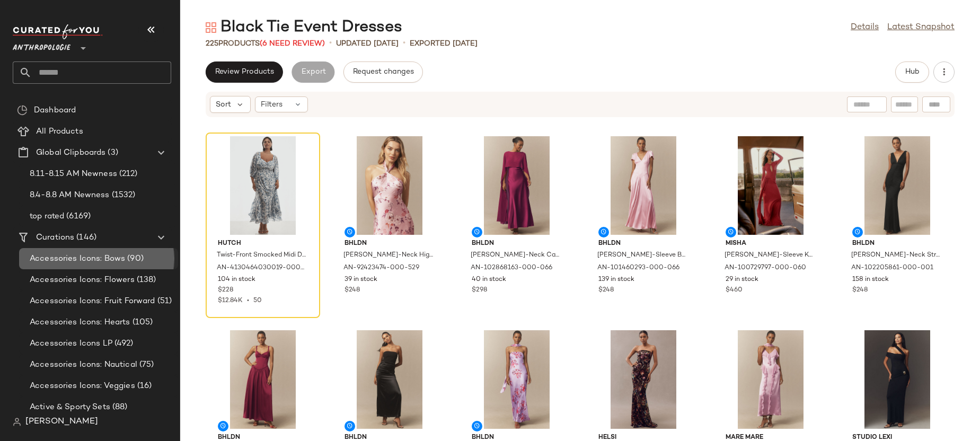
click at [88, 257] on span "Accessories Icons: Bows" at bounding box center [77, 259] width 95 height 12
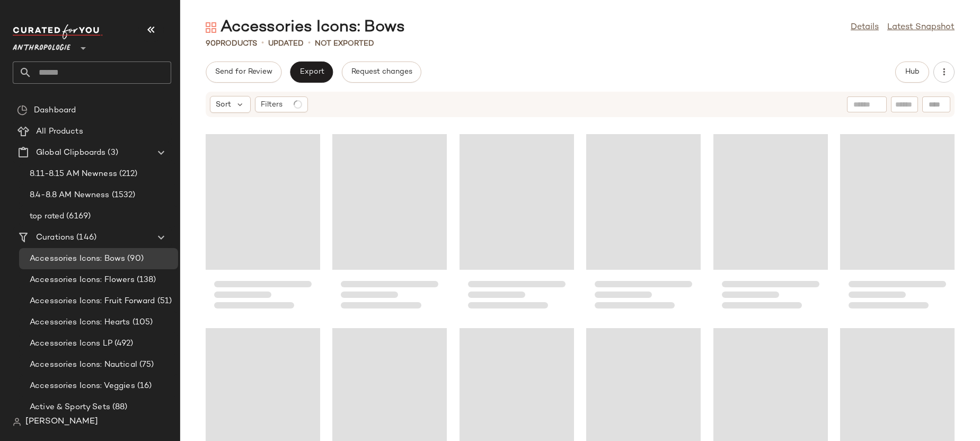
click at [57, 419] on span "[PERSON_NAME]" at bounding box center [61, 421] width 73 height 13
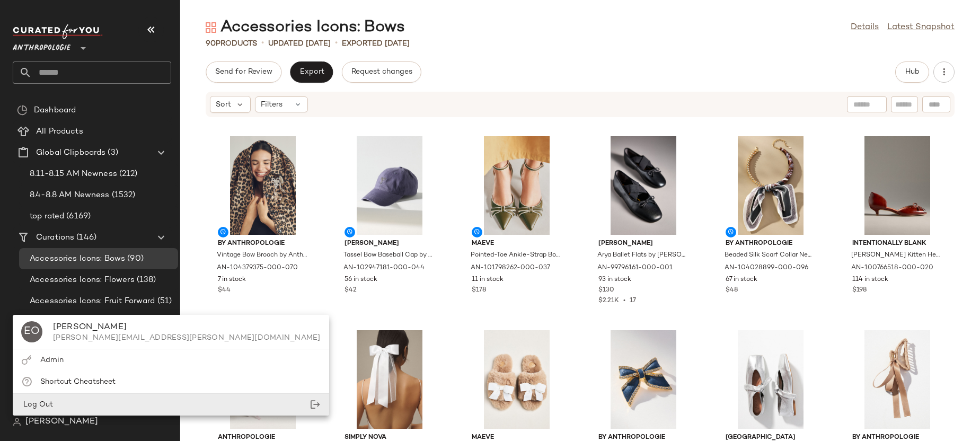
click at [86, 404] on div "Log Out" at bounding box center [171, 405] width 316 height 22
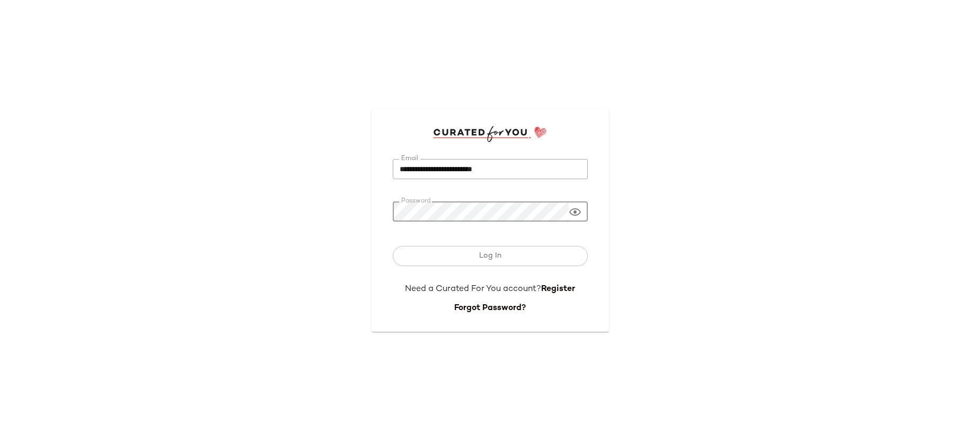
click at [455, 167] on input "**********" at bounding box center [490, 169] width 195 height 21
type input "**********"
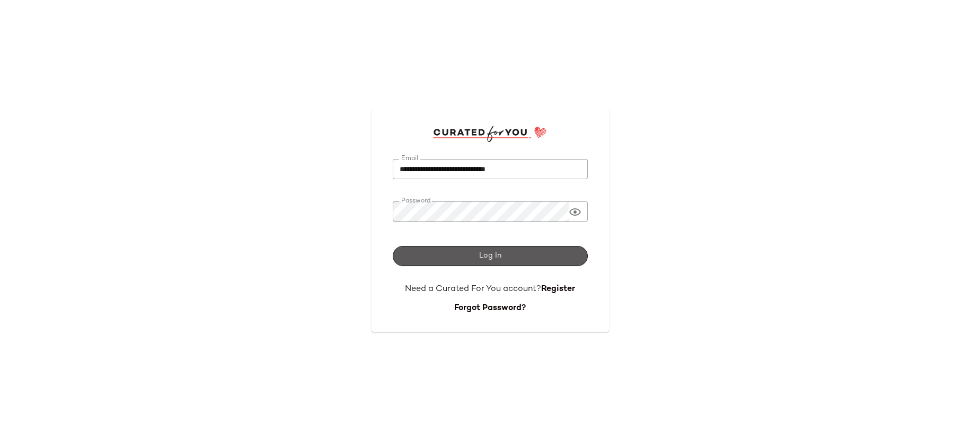
click at [497, 251] on button "Log In" at bounding box center [490, 256] width 195 height 20
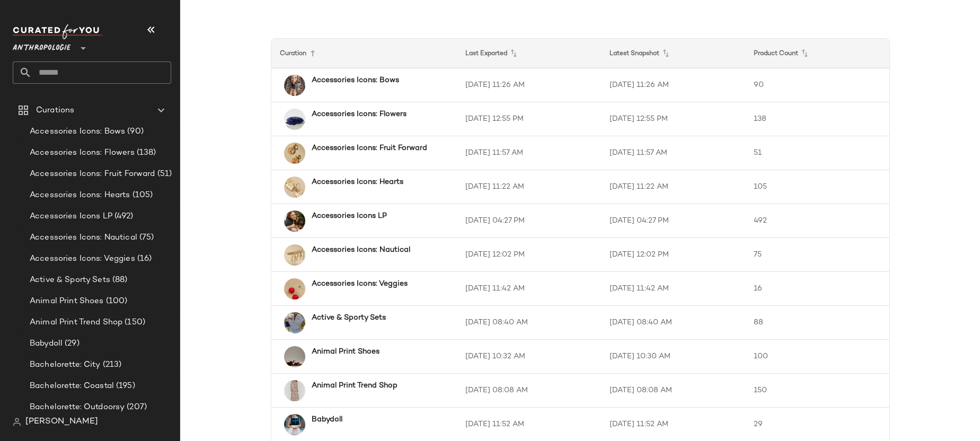
click at [74, 50] on div "Anthropologie **" at bounding box center [44, 42] width 62 height 26
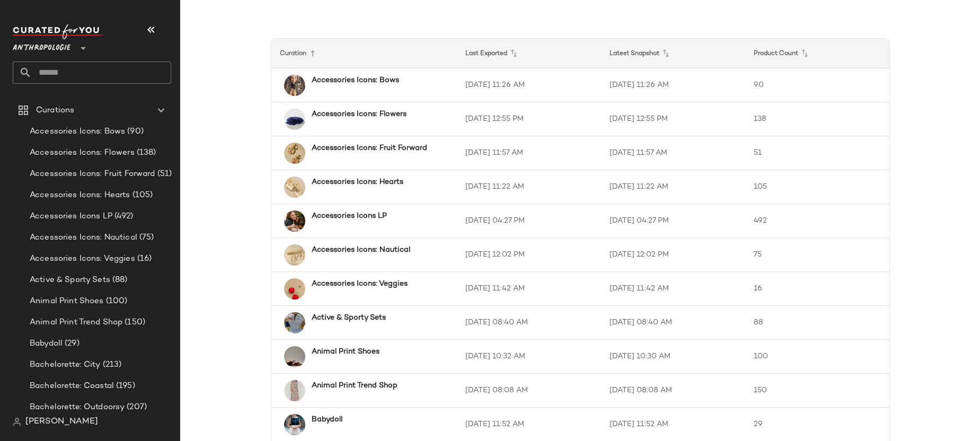
click at [51, 51] on span "Anthropologie" at bounding box center [42, 45] width 58 height 19
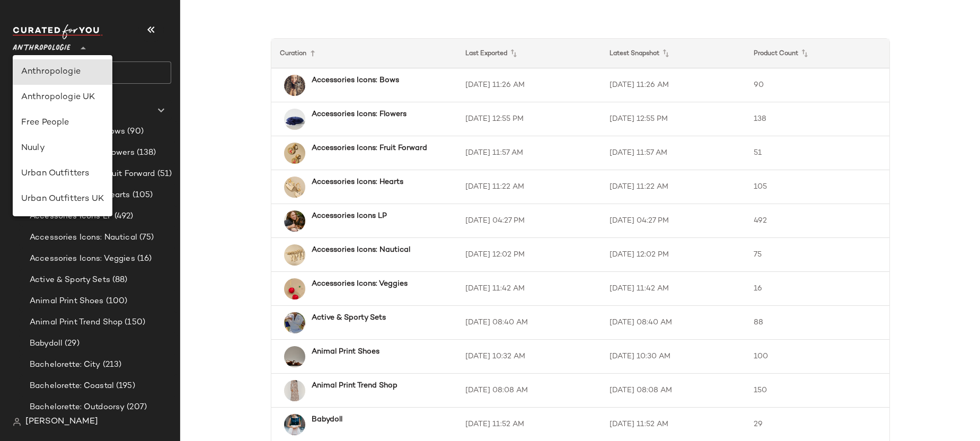
click at [57, 46] on span "Anthropologie" at bounding box center [42, 45] width 58 height 19
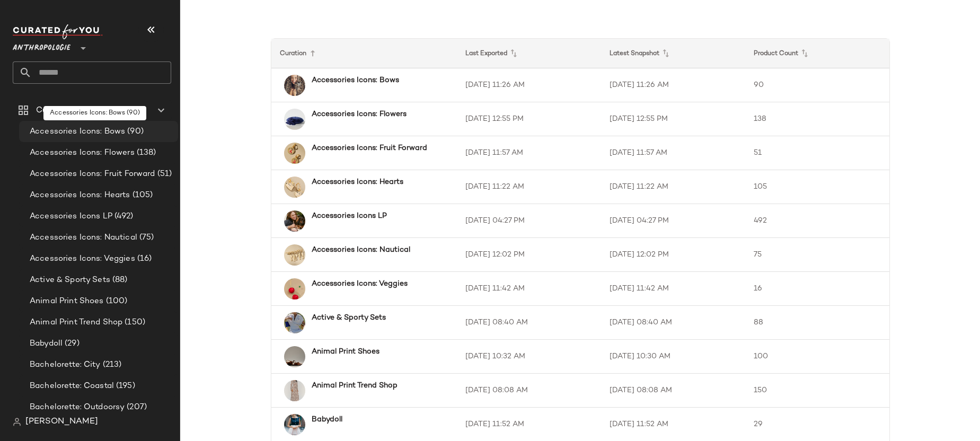
click at [97, 132] on span "Accessories Icons: Bows" at bounding box center [77, 132] width 95 height 12
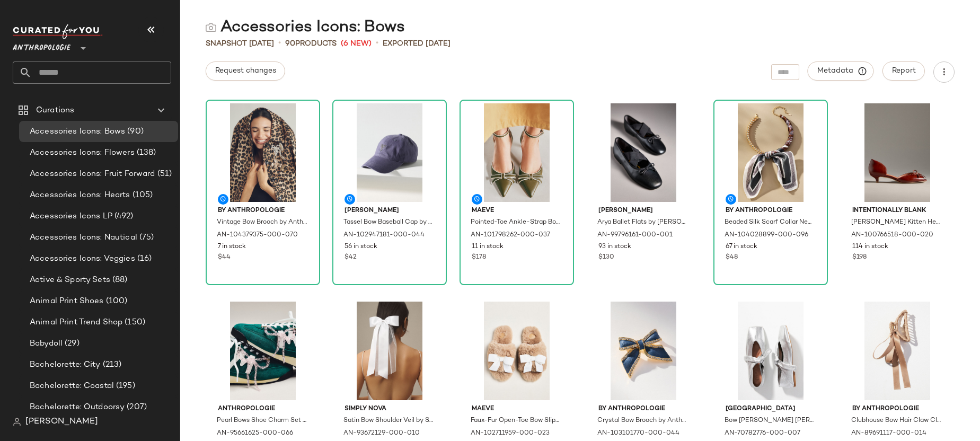
click at [194, 230] on div "By Anthropologie Vintage Bow Brooch by Anthropologie in Gold, Women's, Gold/Pla…" at bounding box center [579, 267] width 799 height 345
click at [830, 73] on span "Metadata" at bounding box center [840, 71] width 48 height 10
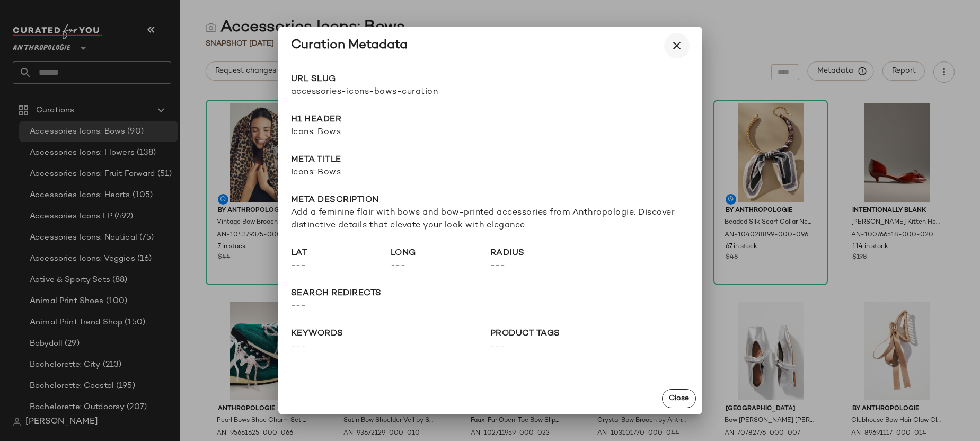
click at [676, 47] on icon "button" at bounding box center [676, 45] width 13 height 13
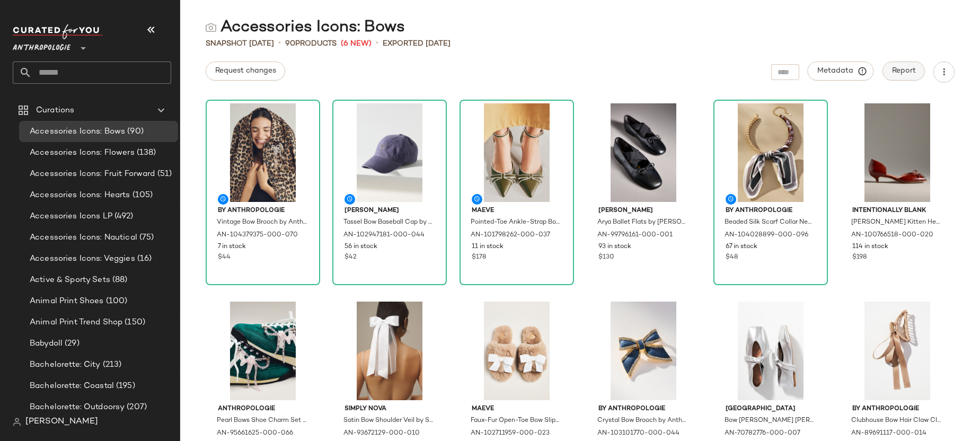
click at [904, 76] on button "Report" at bounding box center [903, 70] width 42 height 19
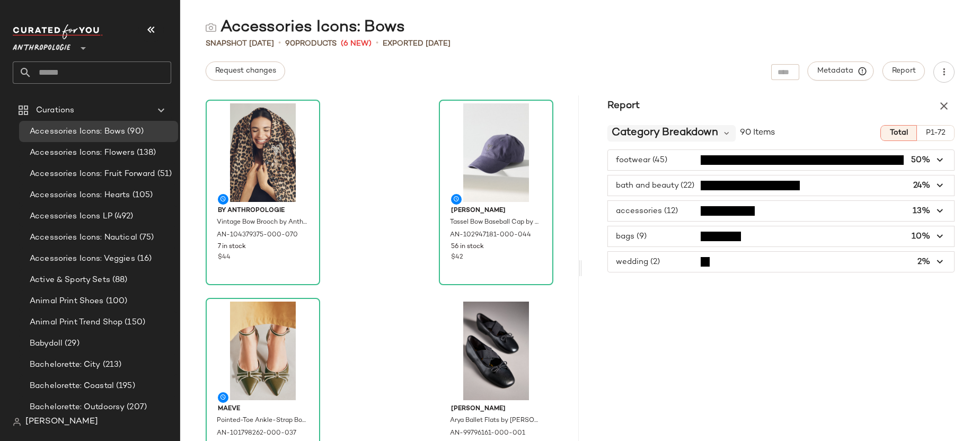
click at [659, 136] on span "Category Breakdown" at bounding box center [664, 133] width 106 height 16
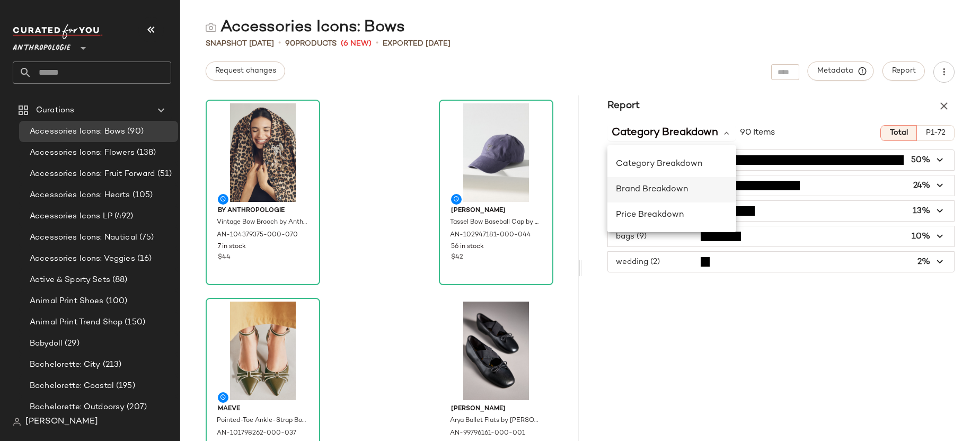
click at [668, 182] on div "Brand Breakdown" at bounding box center [671, 189] width 129 height 25
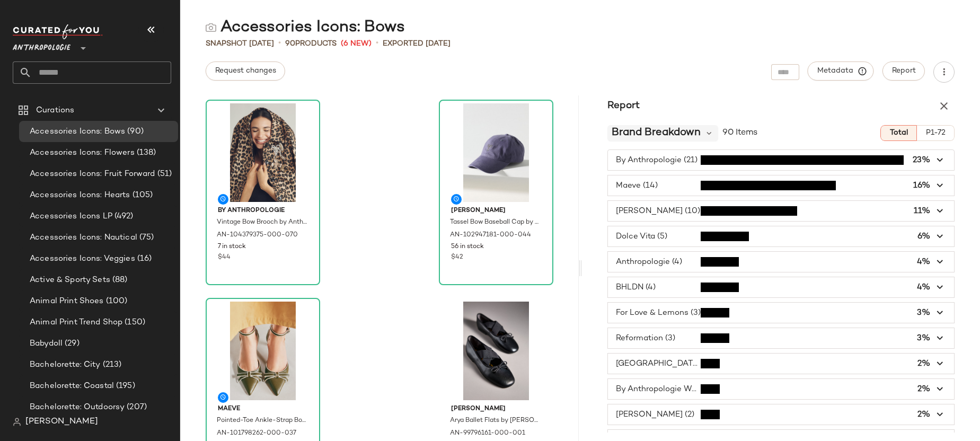
click at [662, 137] on span "Brand Breakdown" at bounding box center [655, 133] width 89 height 16
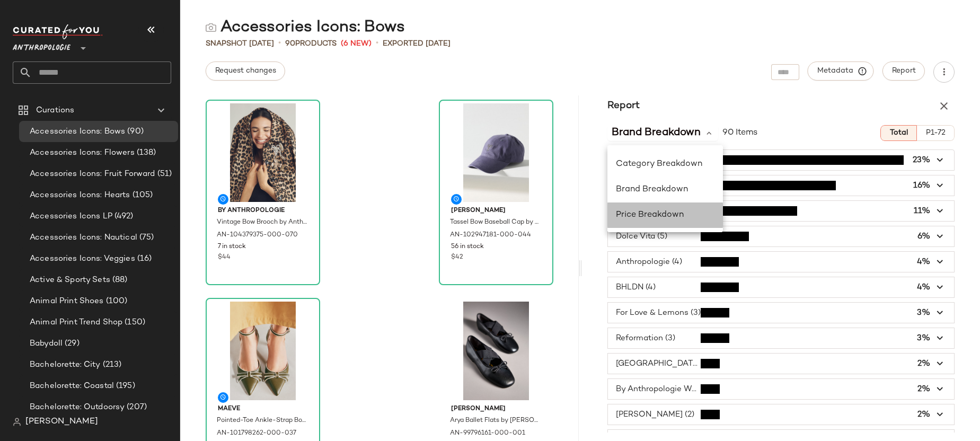
click at [668, 219] on div "Price Breakdown" at bounding box center [665, 215] width 99 height 13
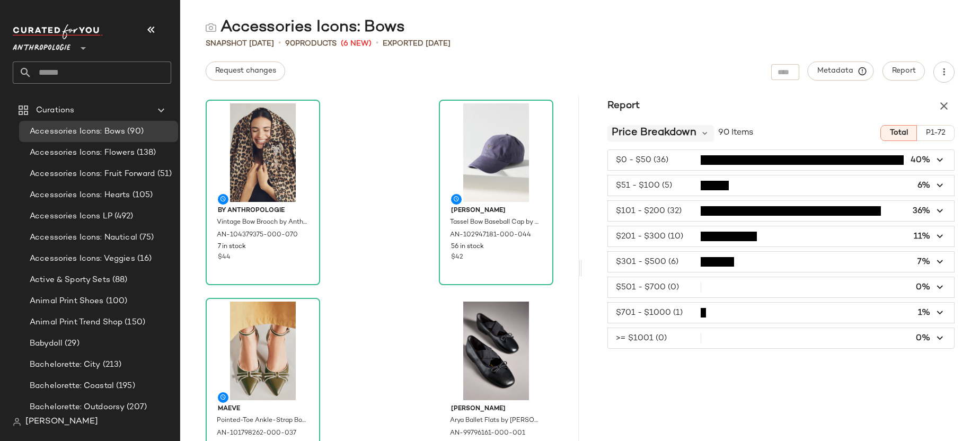
click at [692, 135] on span "Price Breakdown" at bounding box center [653, 133] width 85 height 16
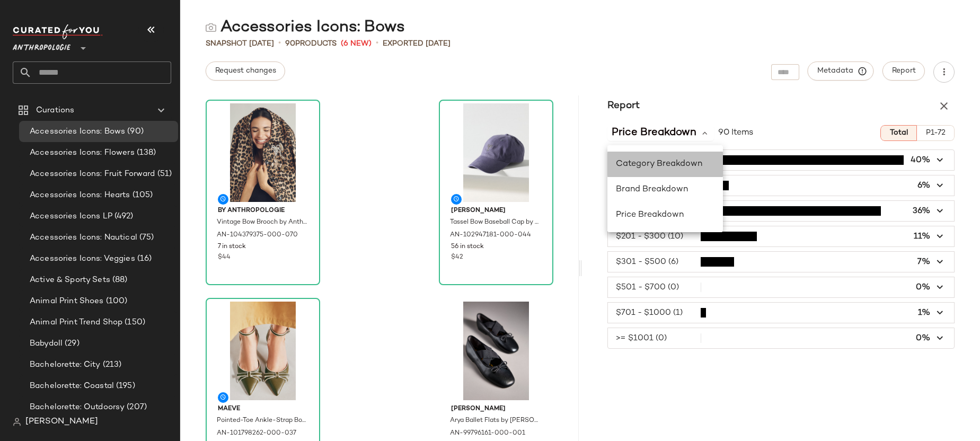
click at [675, 162] on span "Category Breakdown" at bounding box center [659, 163] width 86 height 9
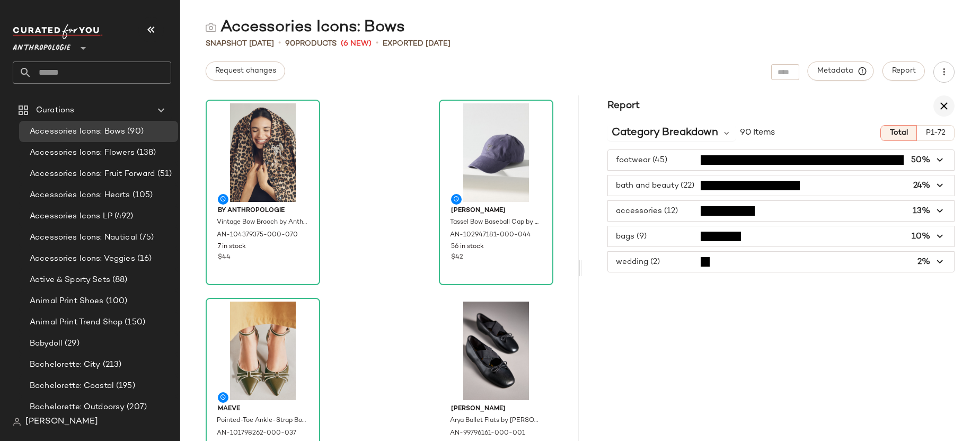
click at [923, 111] on icon "button" at bounding box center [943, 106] width 13 height 13
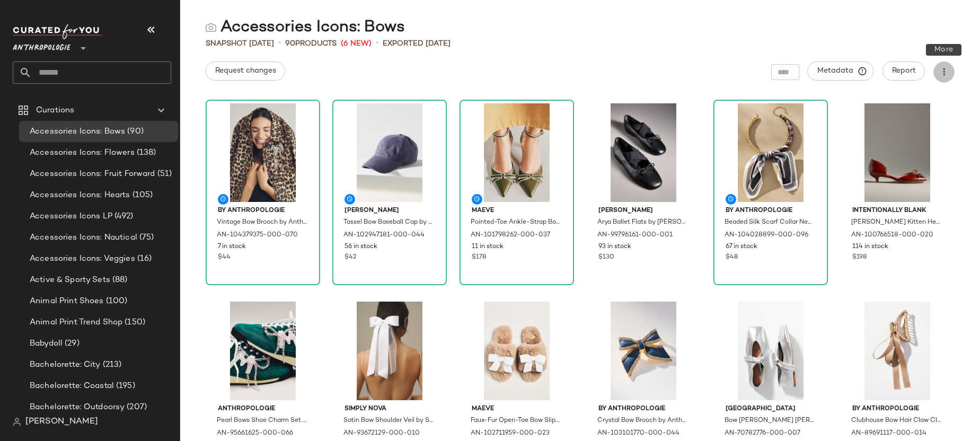
click at [923, 80] on button "button" at bounding box center [943, 71] width 21 height 21
click at [886, 105] on span "Download CSV" at bounding box center [896, 102] width 100 height 11
click at [278, 69] on button "Request changes" at bounding box center [245, 70] width 79 height 19
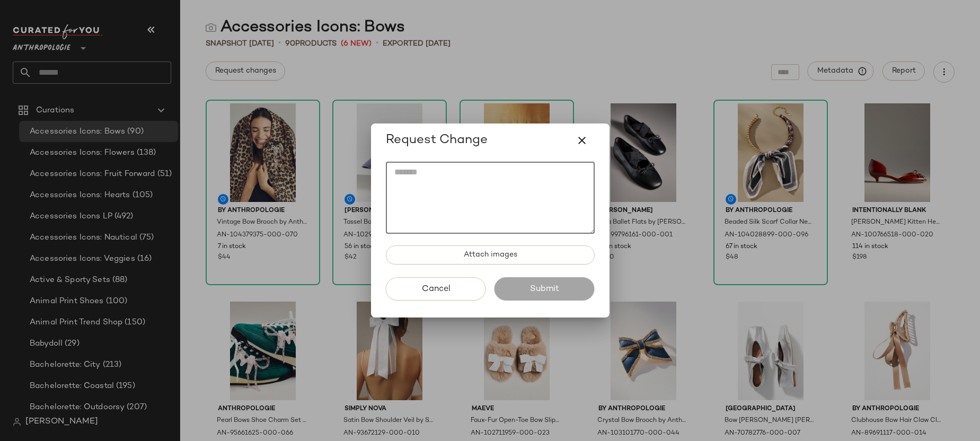
click at [438, 191] on textarea at bounding box center [490, 198] width 209 height 72
click at [585, 141] on icon "button" at bounding box center [581, 140] width 13 height 13
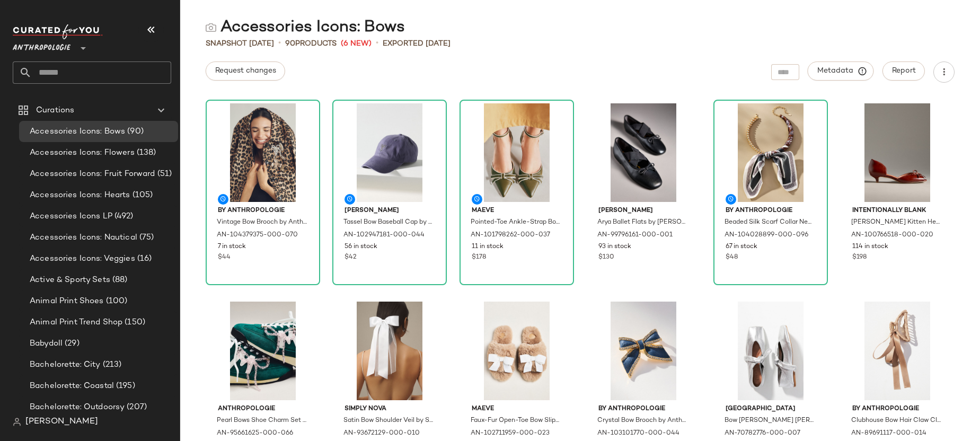
click at [74, 43] on div "Anthropologie **" at bounding box center [44, 42] width 62 height 26
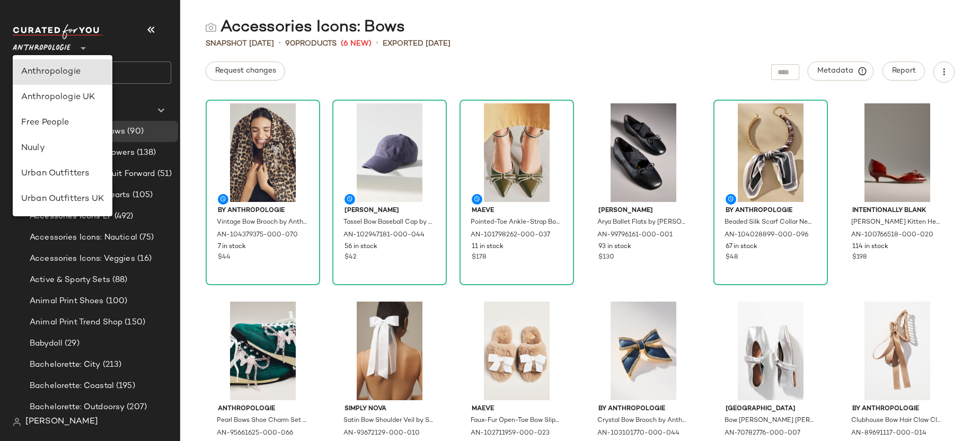
click at [191, 218] on div "By Anthropologie Vintage Bow Brooch by Anthropologie in Gold, Women's, Gold/Pla…" at bounding box center [579, 267] width 799 height 345
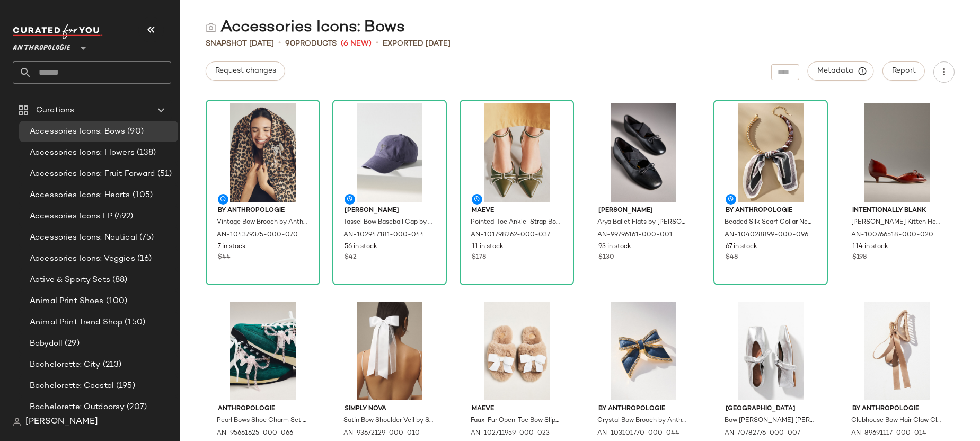
click at [65, 419] on span "[PERSON_NAME]" at bounding box center [61, 421] width 73 height 13
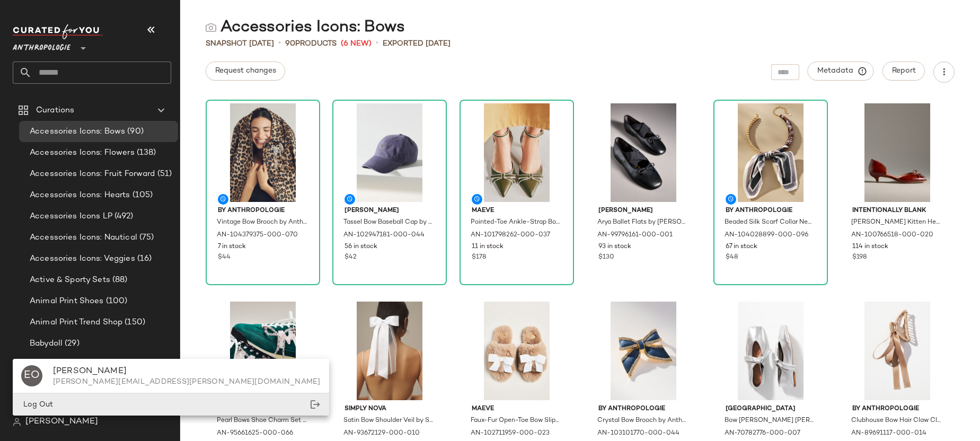
click at [61, 407] on div "Log Out" at bounding box center [171, 405] width 316 height 22
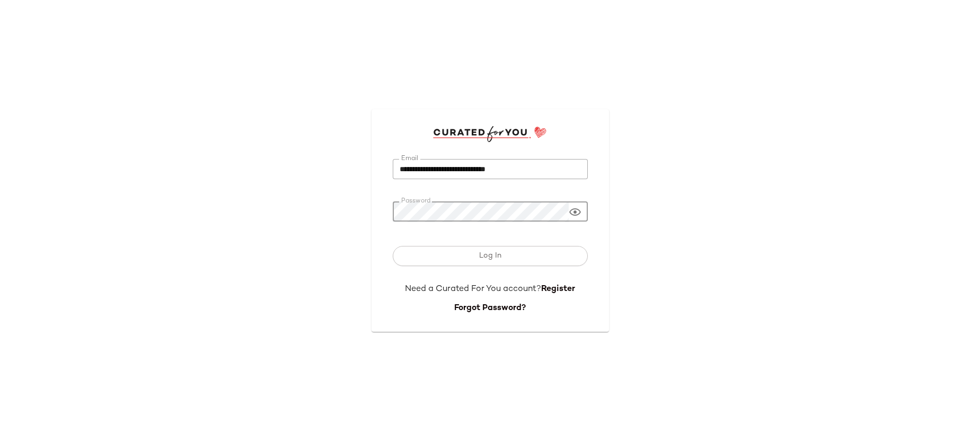
click at [440, 170] on input "**********" at bounding box center [490, 169] width 195 height 21
type input "**********"
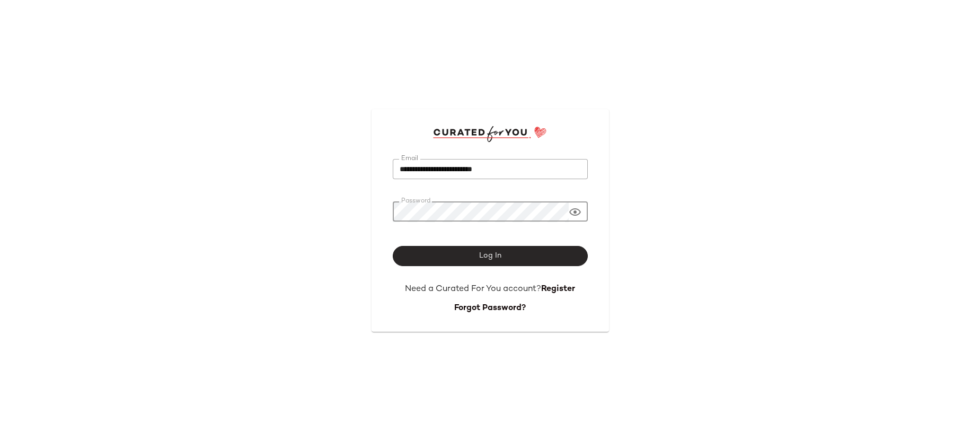
click at [474, 258] on button "Log In" at bounding box center [490, 256] width 195 height 20
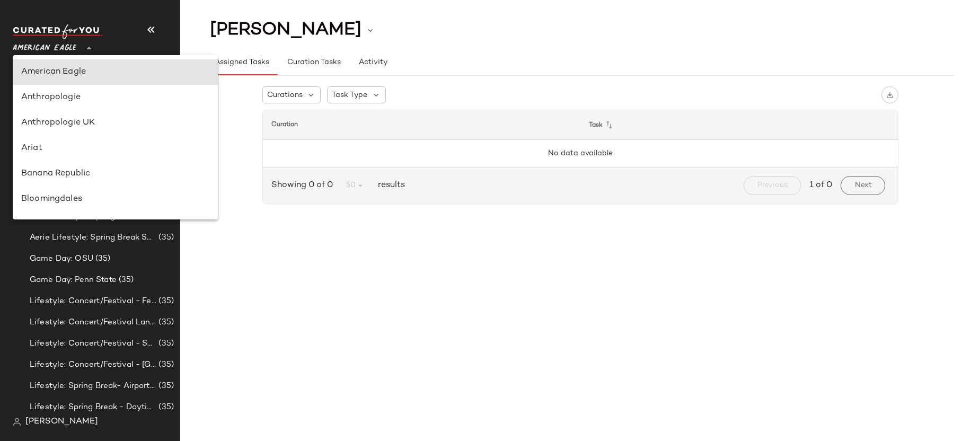
click at [85, 52] on icon at bounding box center [89, 48] width 13 height 13
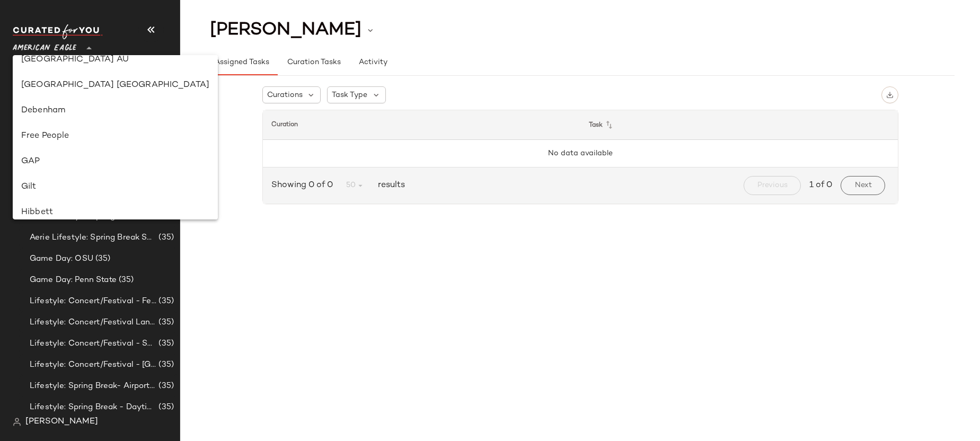
scroll to position [220, 0]
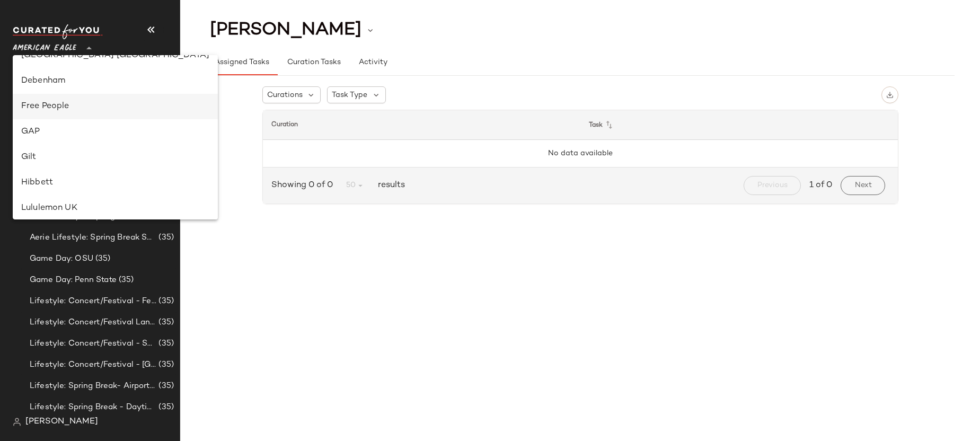
click at [93, 109] on div "Free People" at bounding box center [115, 106] width 188 height 13
type input "**"
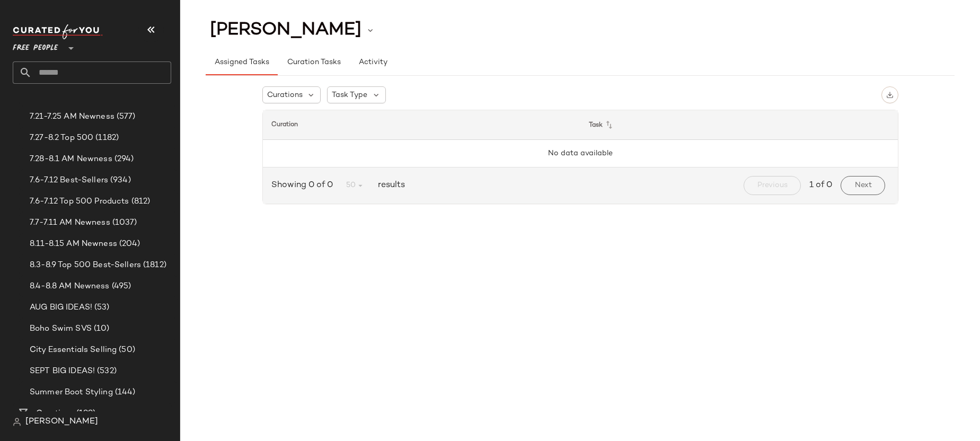
scroll to position [413, 0]
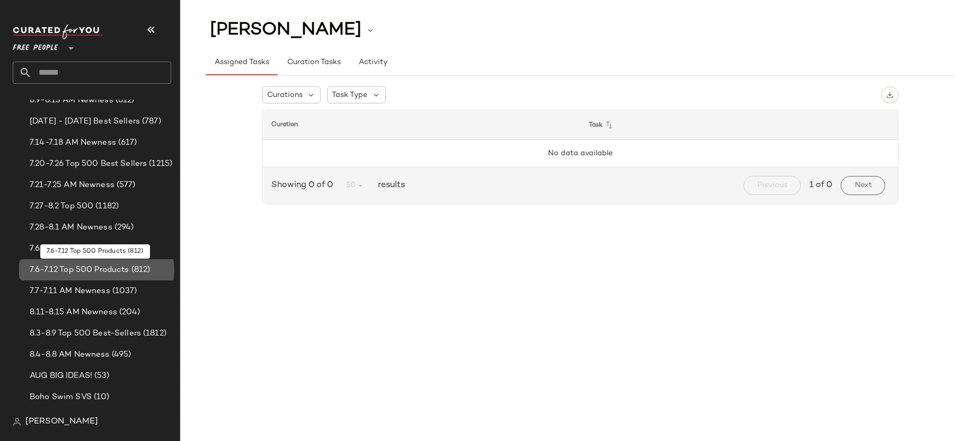
click at [129, 271] on span "(812)" at bounding box center [139, 270] width 21 height 12
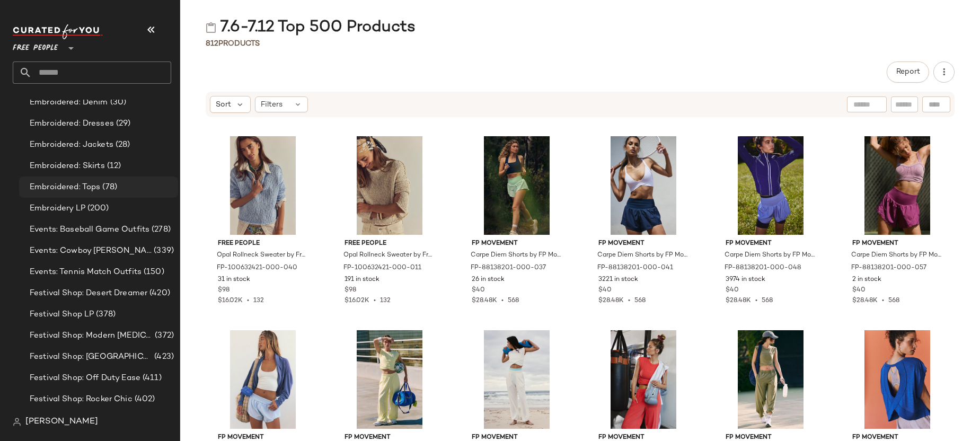
scroll to position [2128, 0]
click at [118, 316] on div "Festival Shop LP (378)" at bounding box center [99, 313] width 147 height 12
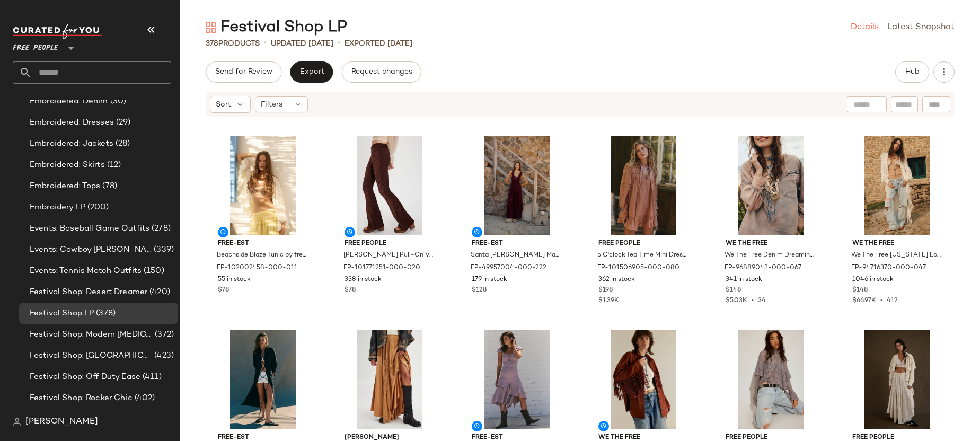
click at [865, 28] on link "Details" at bounding box center [864, 27] width 28 height 13
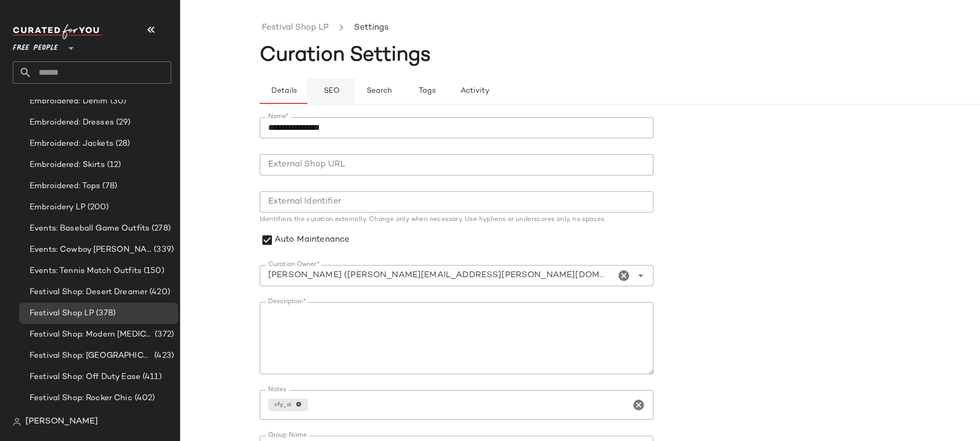
click at [403, 86] on button "SEO" at bounding box center [427, 90] width 48 height 25
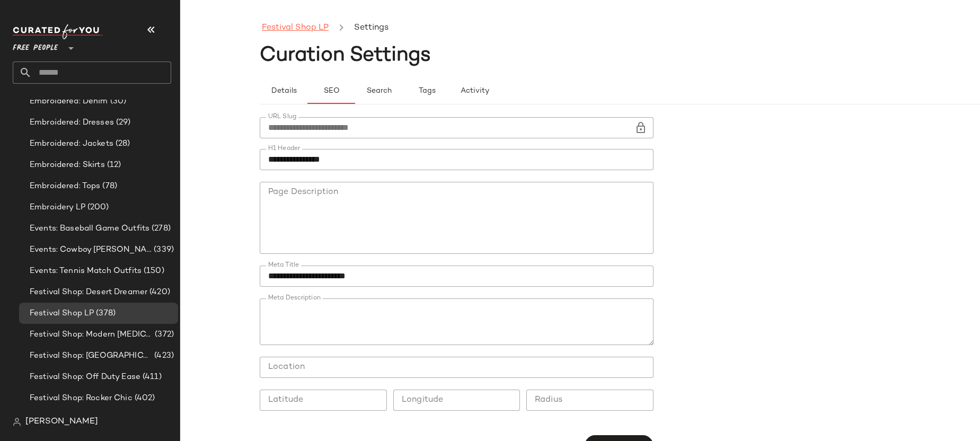
click at [295, 27] on link "Festival Shop LP" at bounding box center [295, 28] width 67 height 14
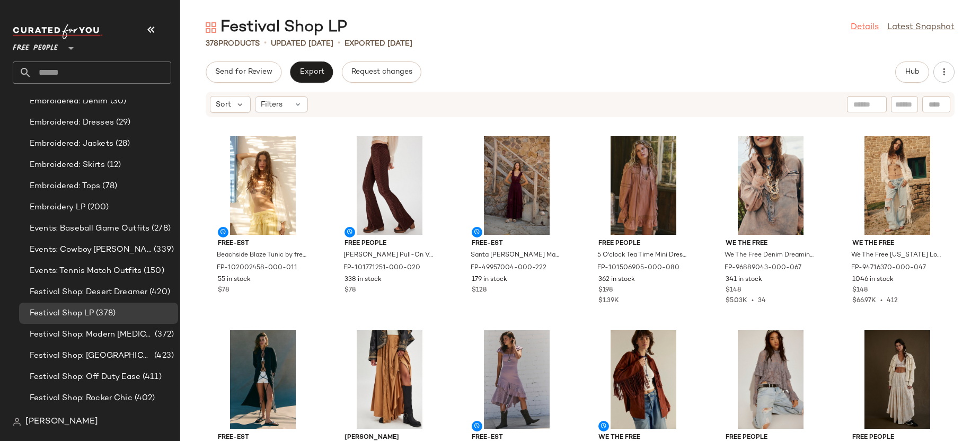
click at [864, 32] on link "Details" at bounding box center [864, 27] width 28 height 13
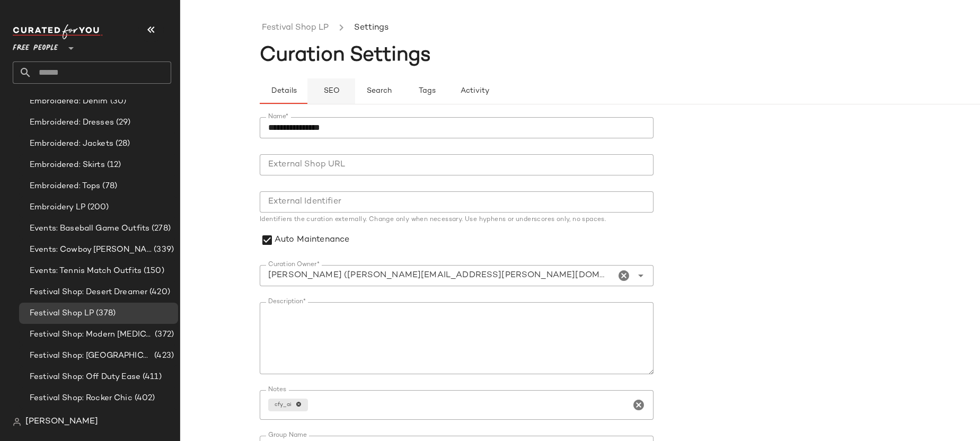
click at [331, 94] on span "SEO" at bounding box center [331, 91] width 16 height 8
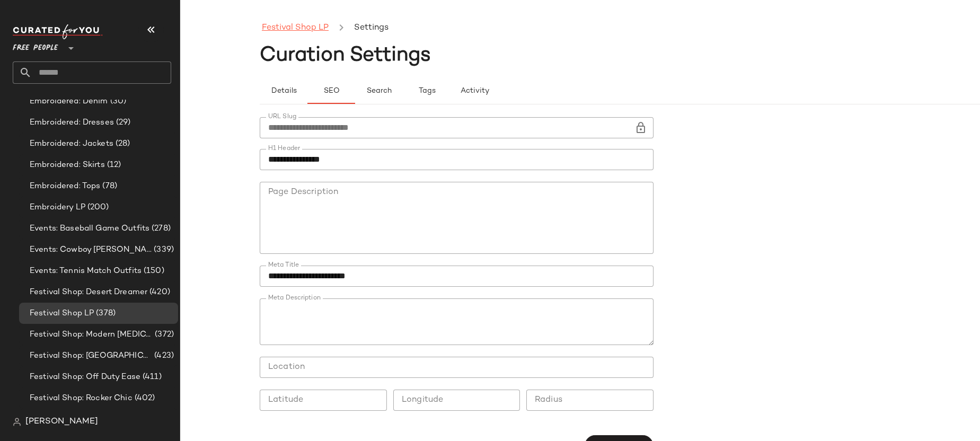
click at [310, 30] on link "Festival Shop LP" at bounding box center [295, 28] width 67 height 14
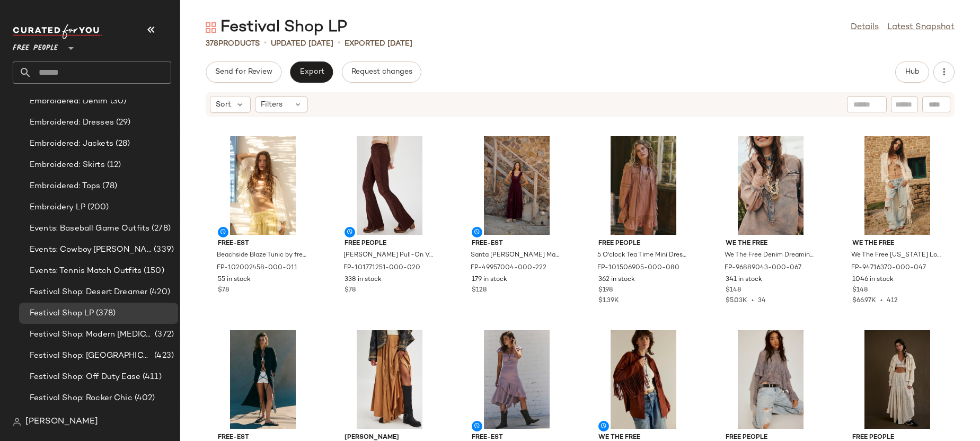
click at [321, 336] on div "free-est Beachside Blaze Tunic by free-est at Free People in White, Size: L FP-…" at bounding box center [579, 285] width 799 height 310
